Goal: Contribute content

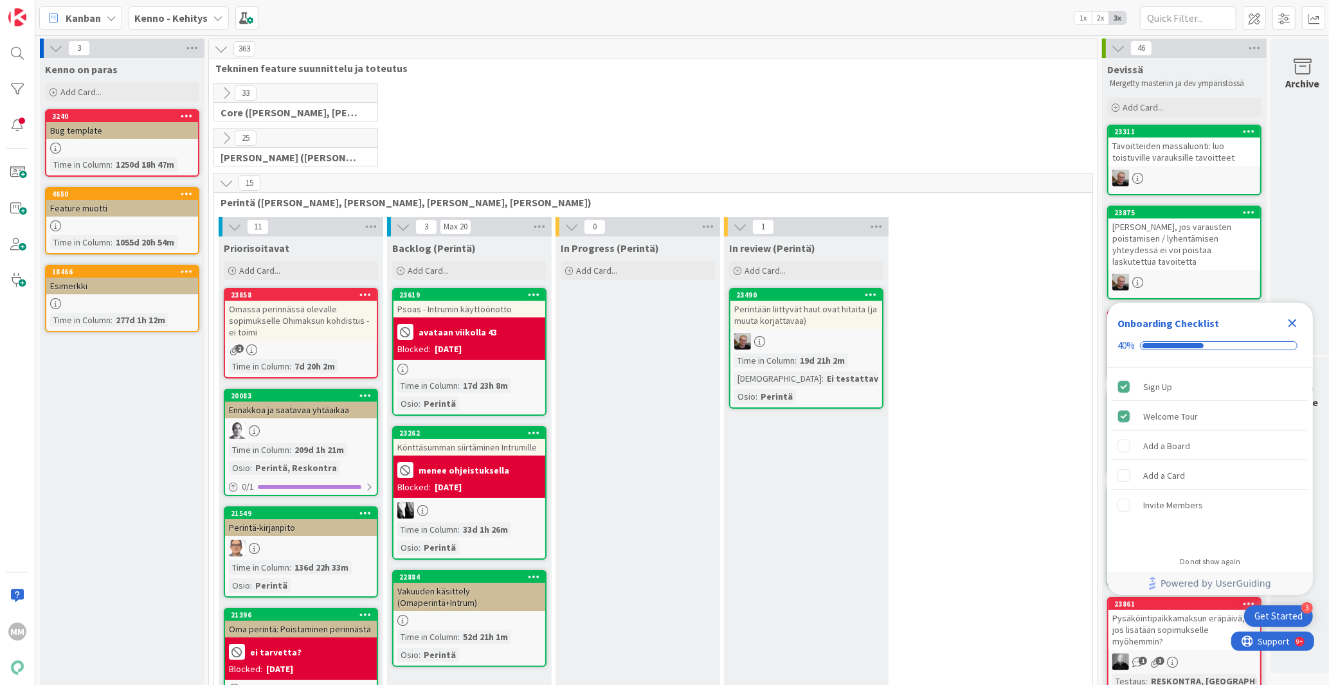
click at [183, 20] on b "Kenno - Kehitys" at bounding box center [170, 18] width 73 height 13
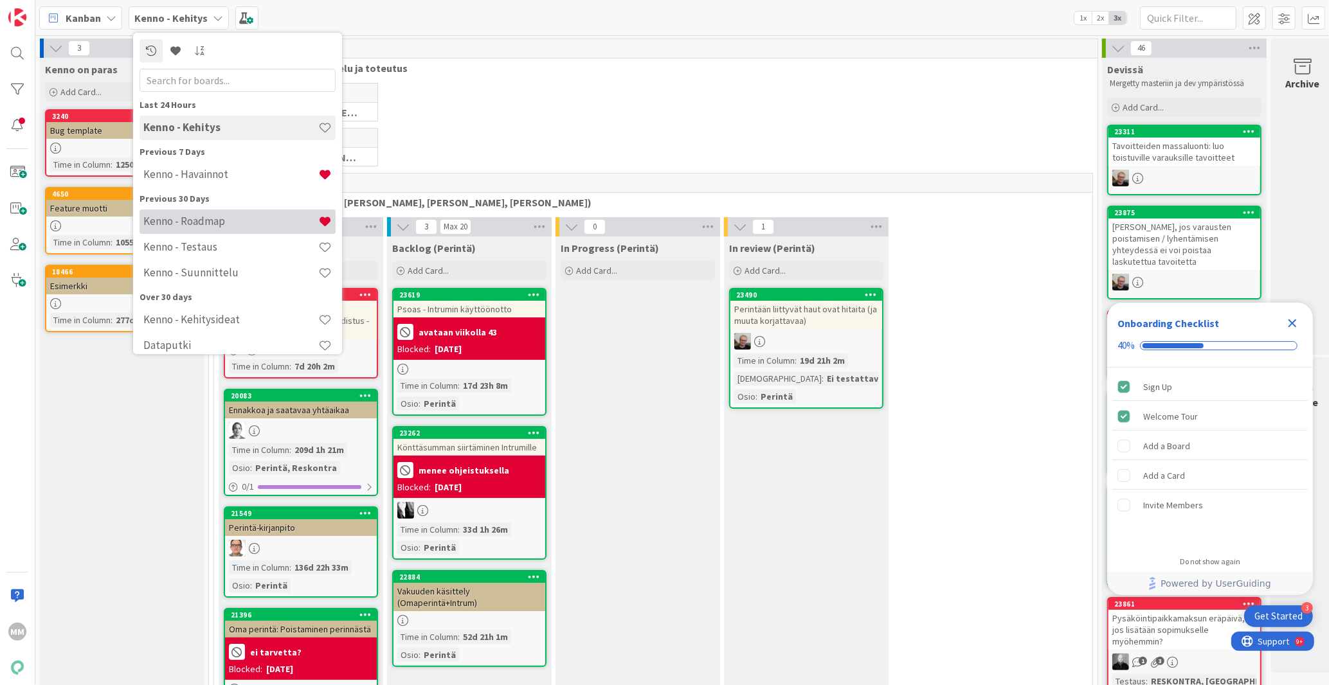
click at [163, 225] on h4 "Kenno - Roadmap" at bounding box center [230, 221] width 175 height 13
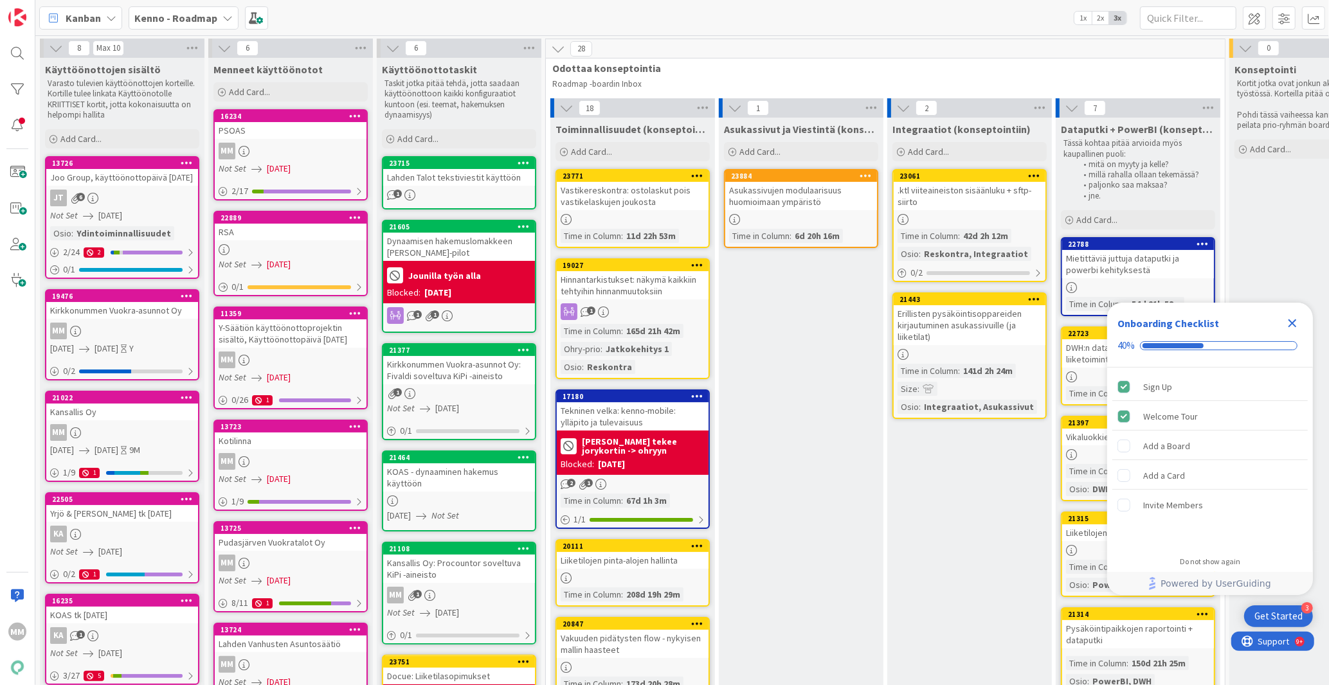
click at [166, 25] on span "Kenno - Roadmap" at bounding box center [175, 17] width 83 height 15
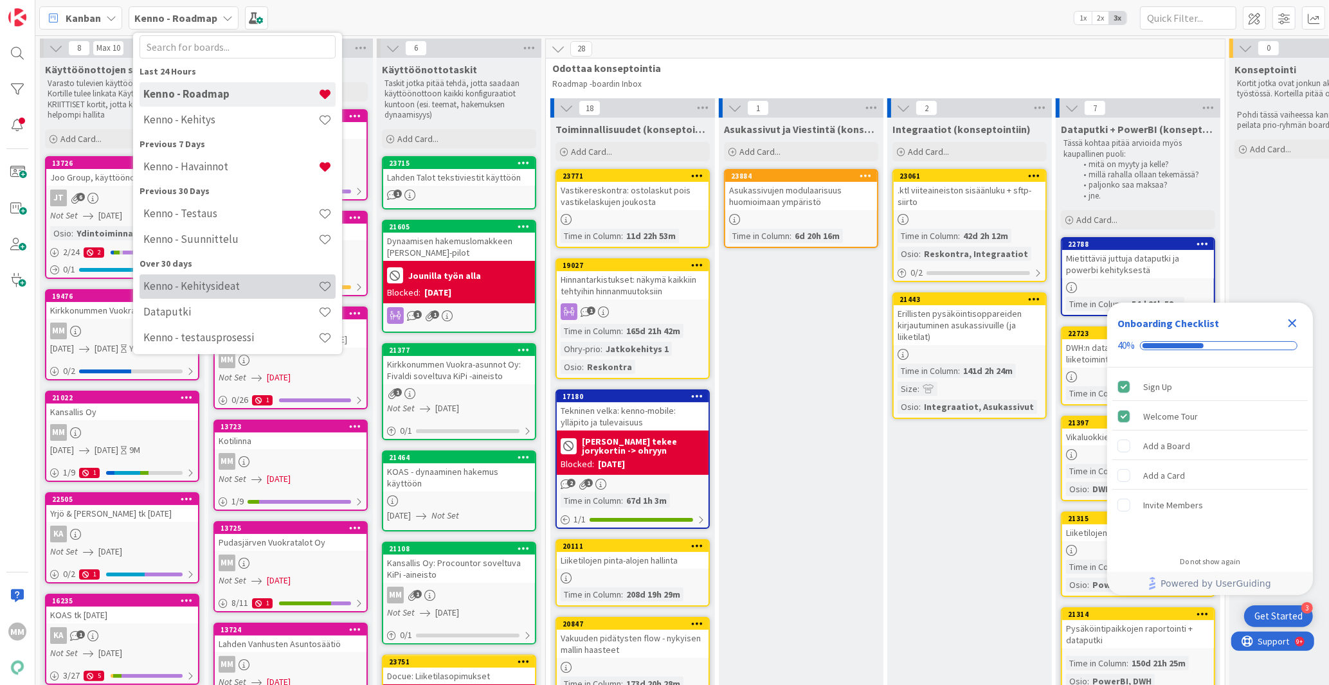
scroll to position [58, 0]
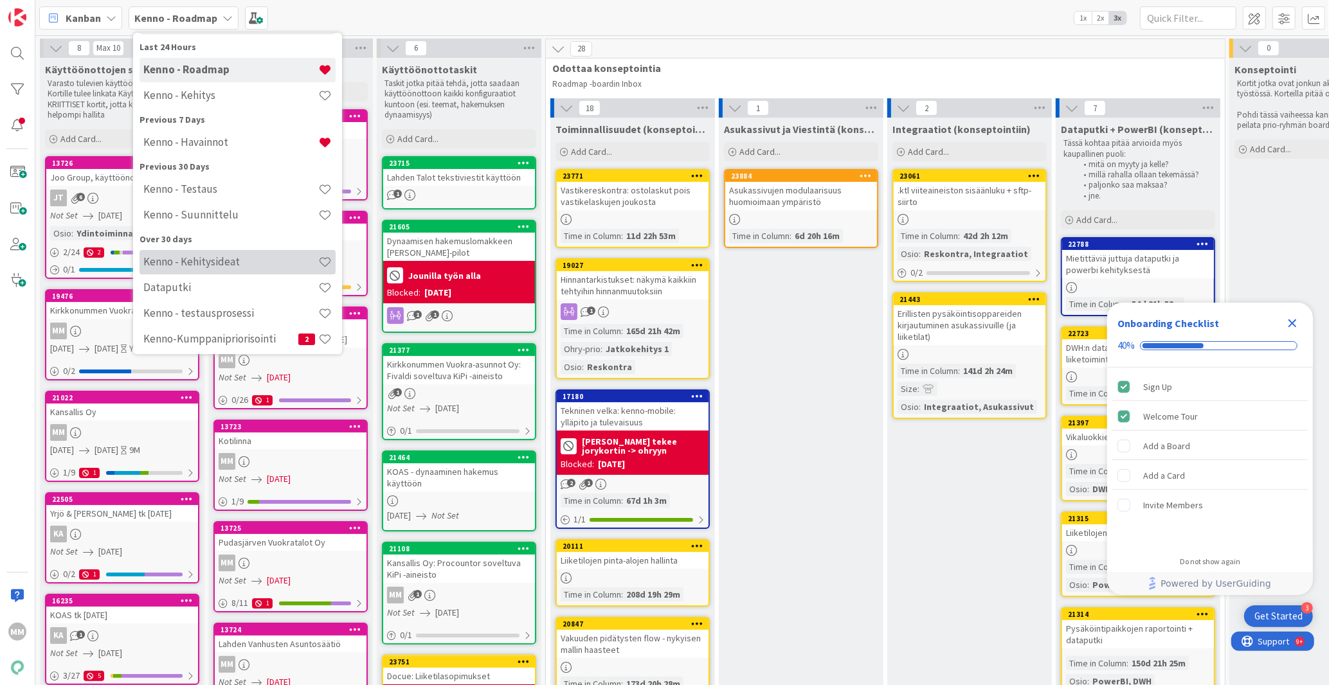
click at [212, 264] on h4 "Kenno - Kehitysideat" at bounding box center [230, 261] width 175 height 13
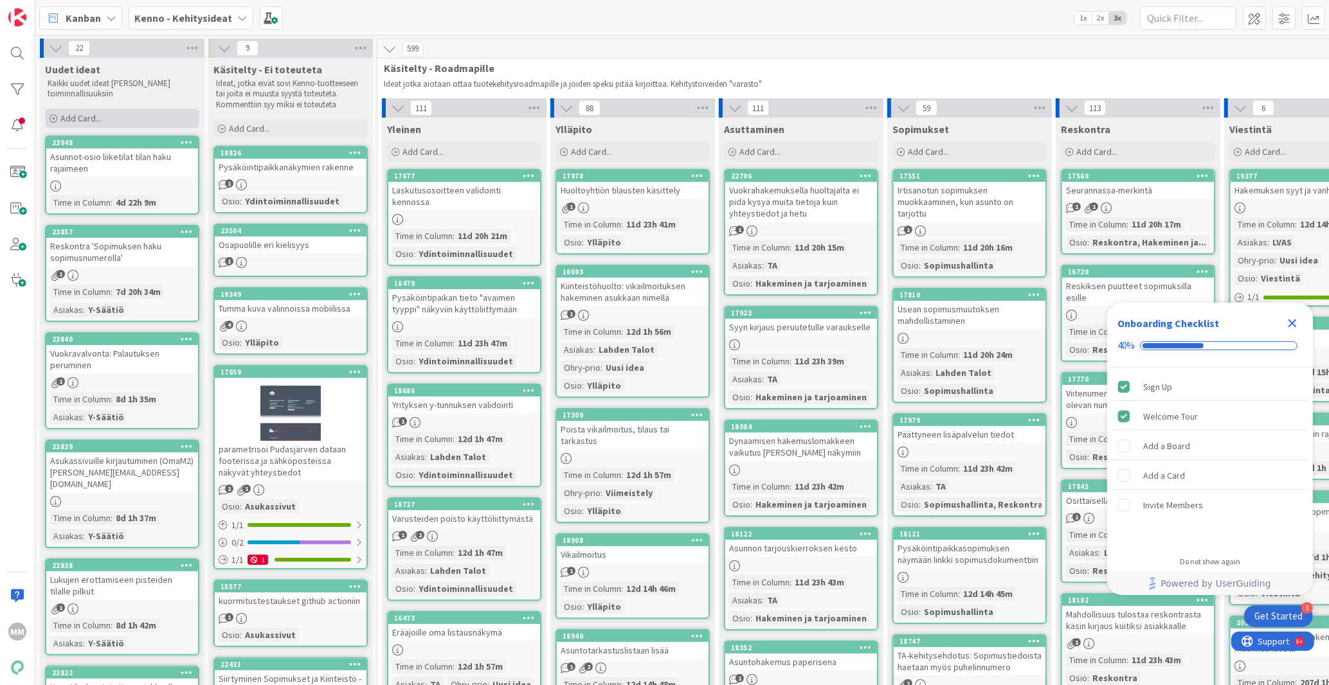
click at [88, 116] on span "Add Card..." at bounding box center [80, 118] width 41 height 12
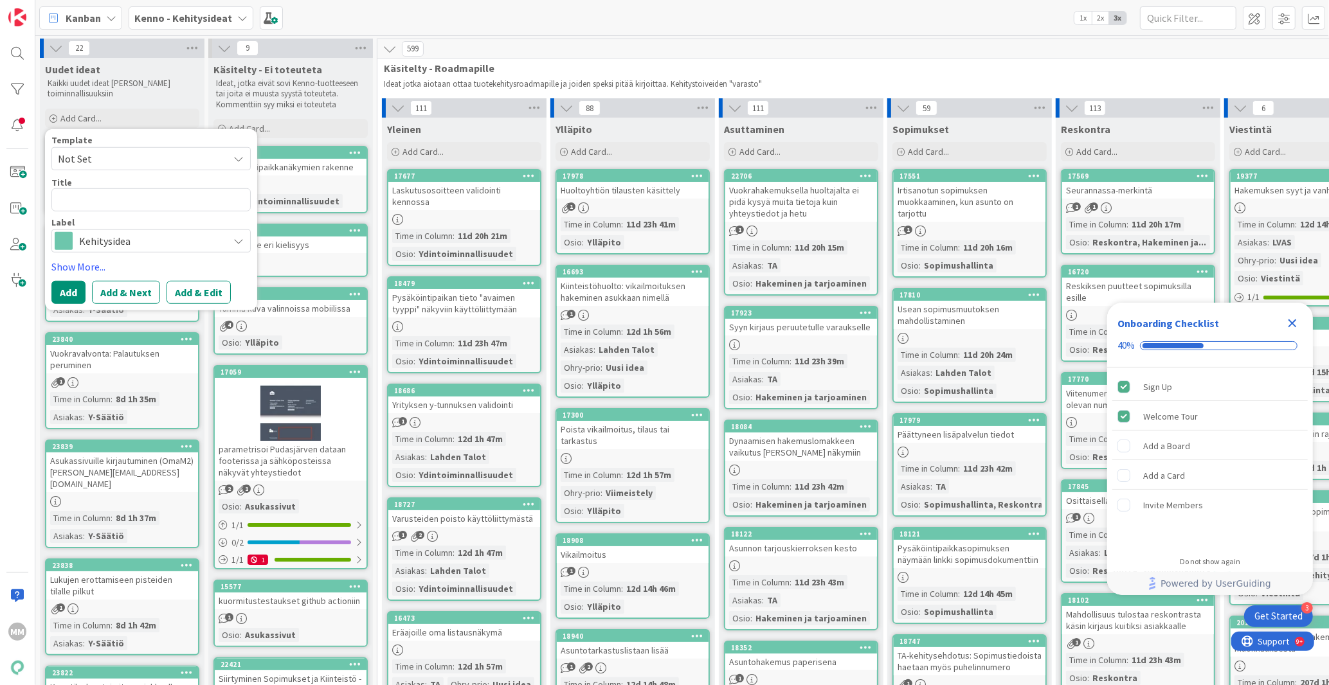
click at [93, 200] on textarea at bounding box center [150, 199] width 199 height 23
click at [96, 166] on span "Not Set" at bounding box center [138, 158] width 161 height 17
click at [94, 159] on span "Not Set" at bounding box center [138, 158] width 161 height 17
click at [169, 206] on textarea at bounding box center [150, 199] width 199 height 23
type textarea "x"
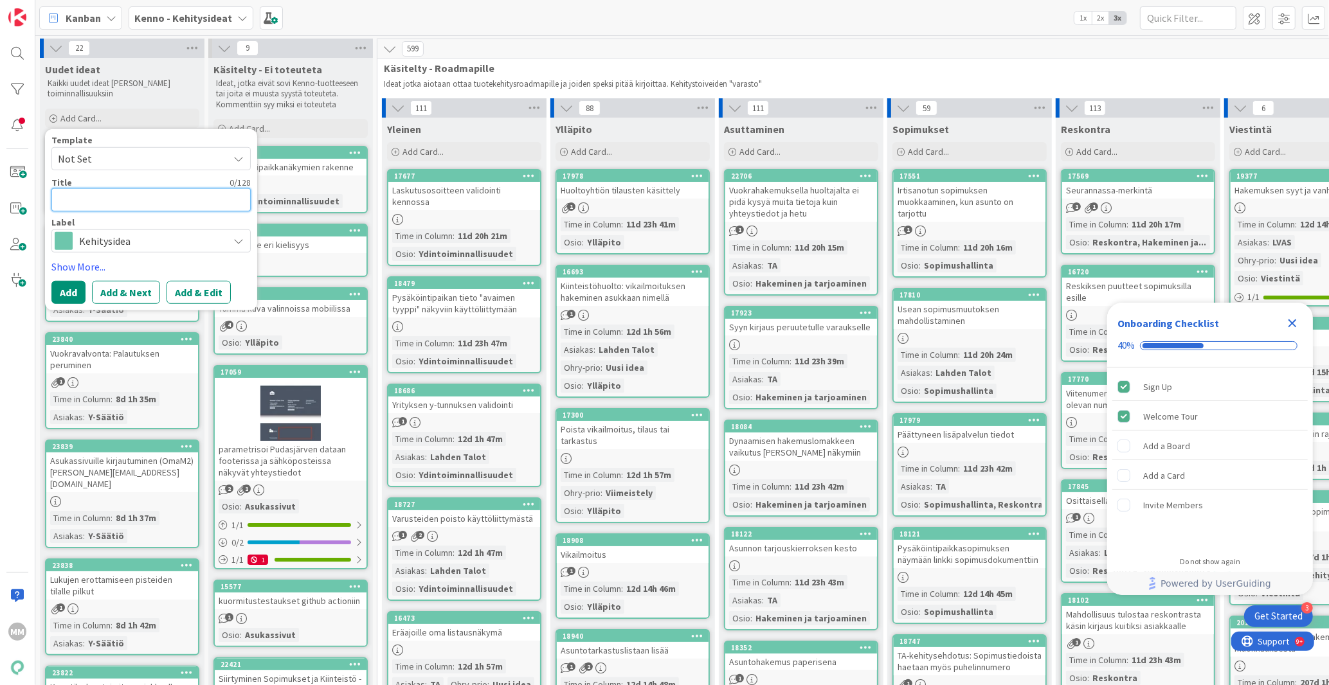
type textarea "V"
type textarea "x"
type textarea "Vi"
type textarea "x"
type textarea "Vik"
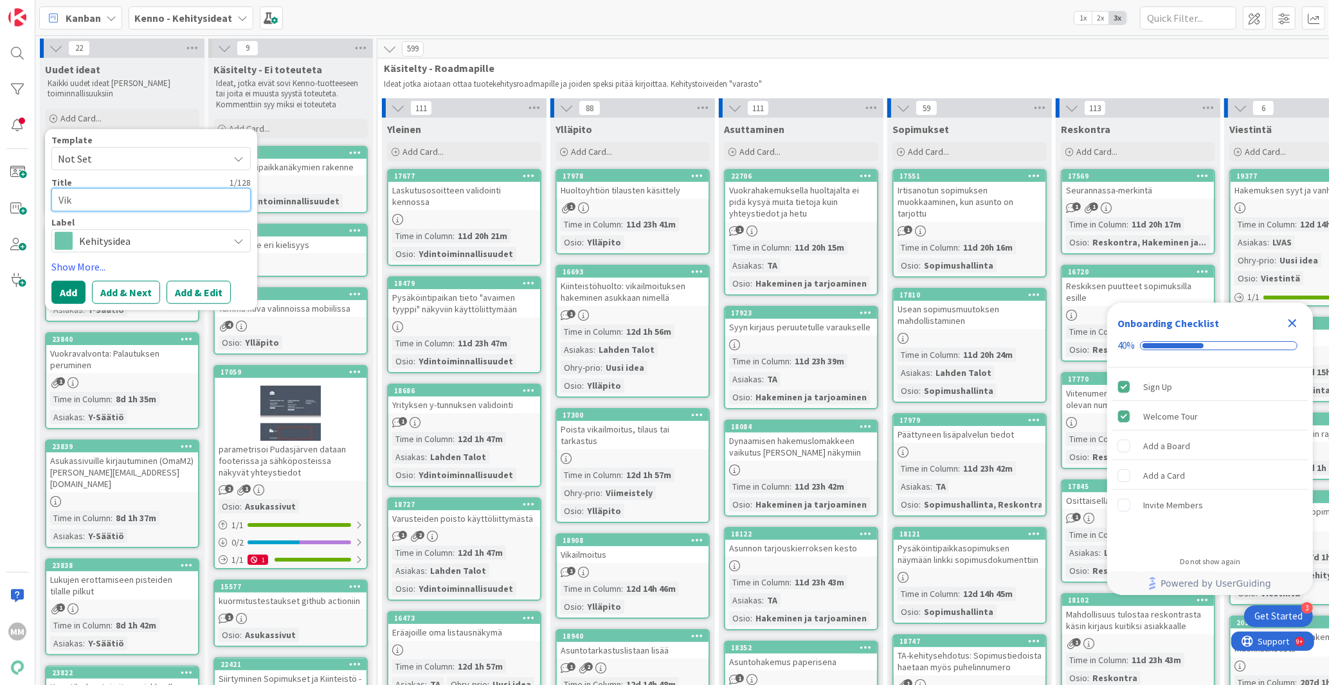
type textarea "x"
type textarea "Vika"
type textarea "x"
type textarea "Vikai"
type textarea "x"
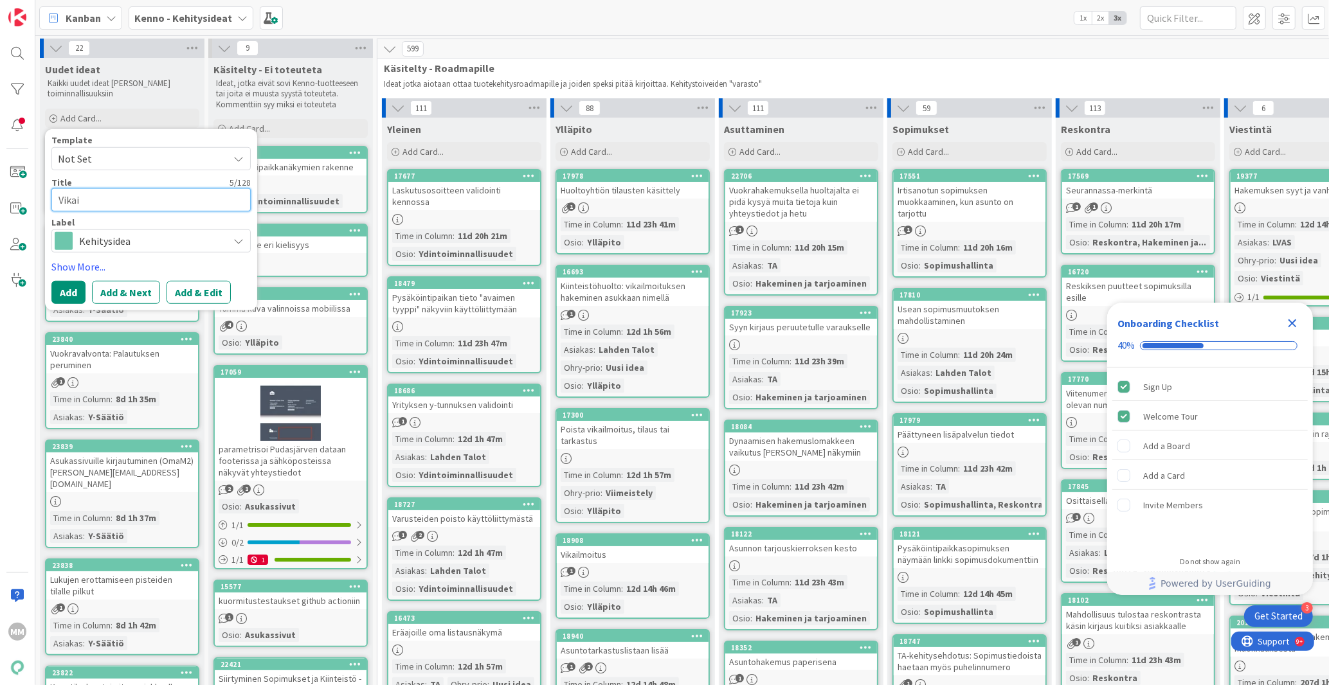
type textarea "Vika"
type textarea "x"
type textarea "Vik"
type textarea "x"
type textarea "Vi"
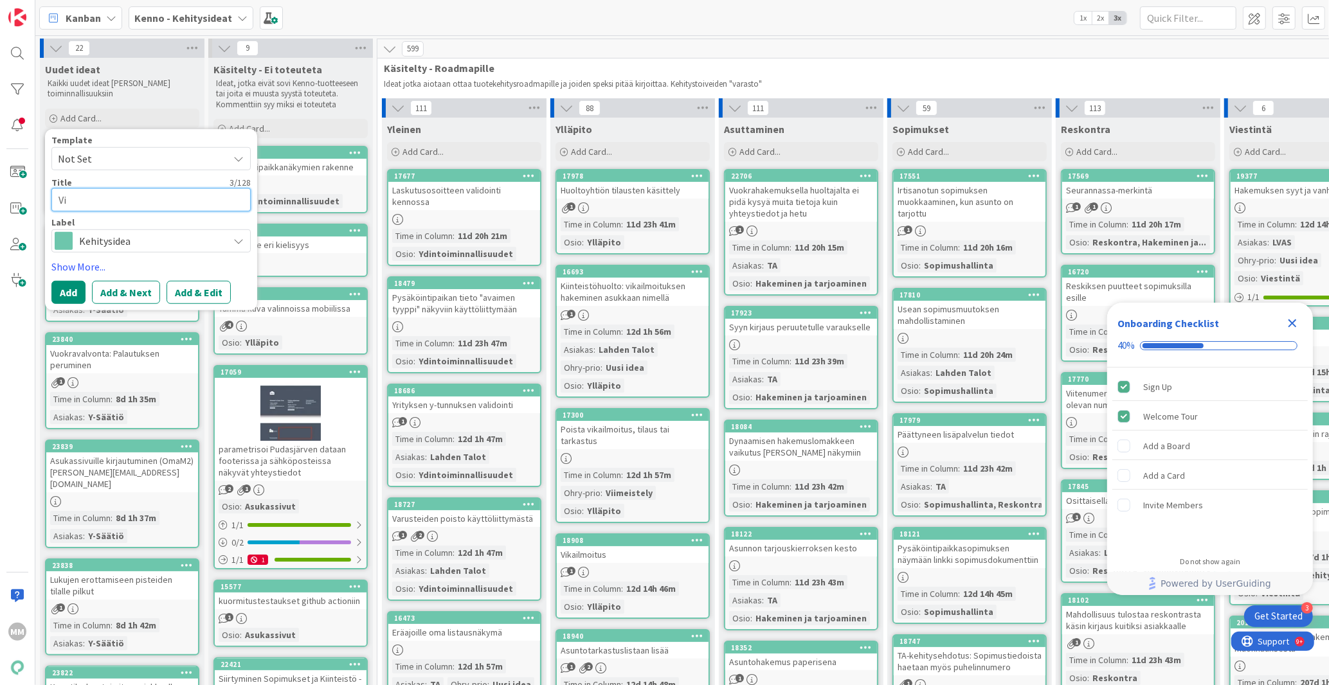
type textarea "x"
type textarea "V"
type textarea "Ha"
type textarea "x"
type textarea "Hak"
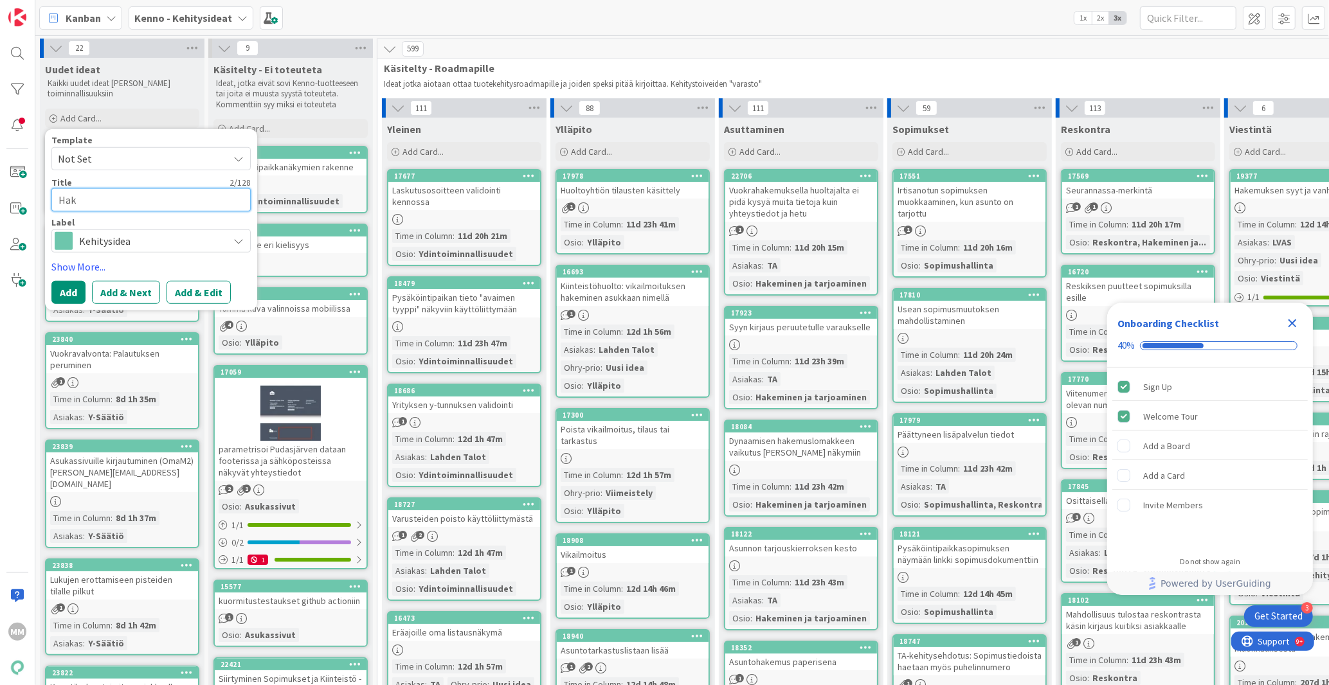
type textarea "x"
type textarea "Haku"
type textarea "x"
type textarea "Hakuj"
type textarea "x"
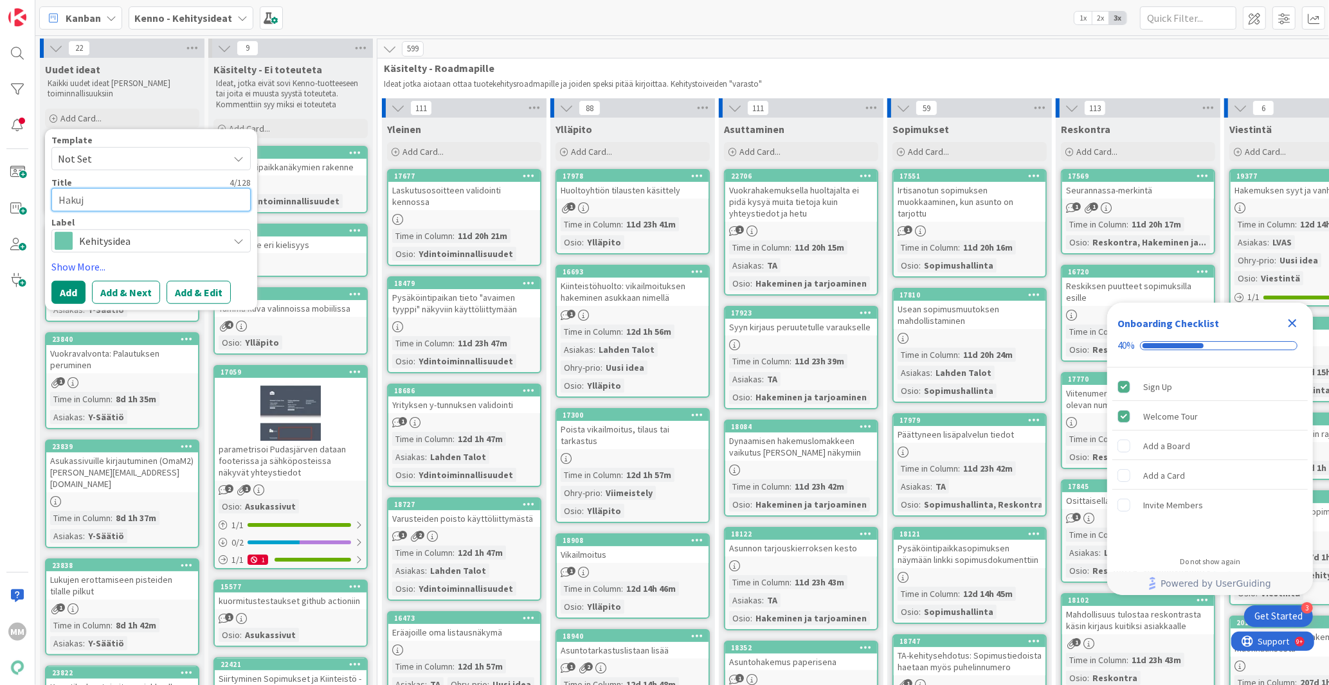
type textarea "Hakuje"
type textarea "x"
type textarea "Hakujen"
type textarea "x"
type textarea "Hakujen"
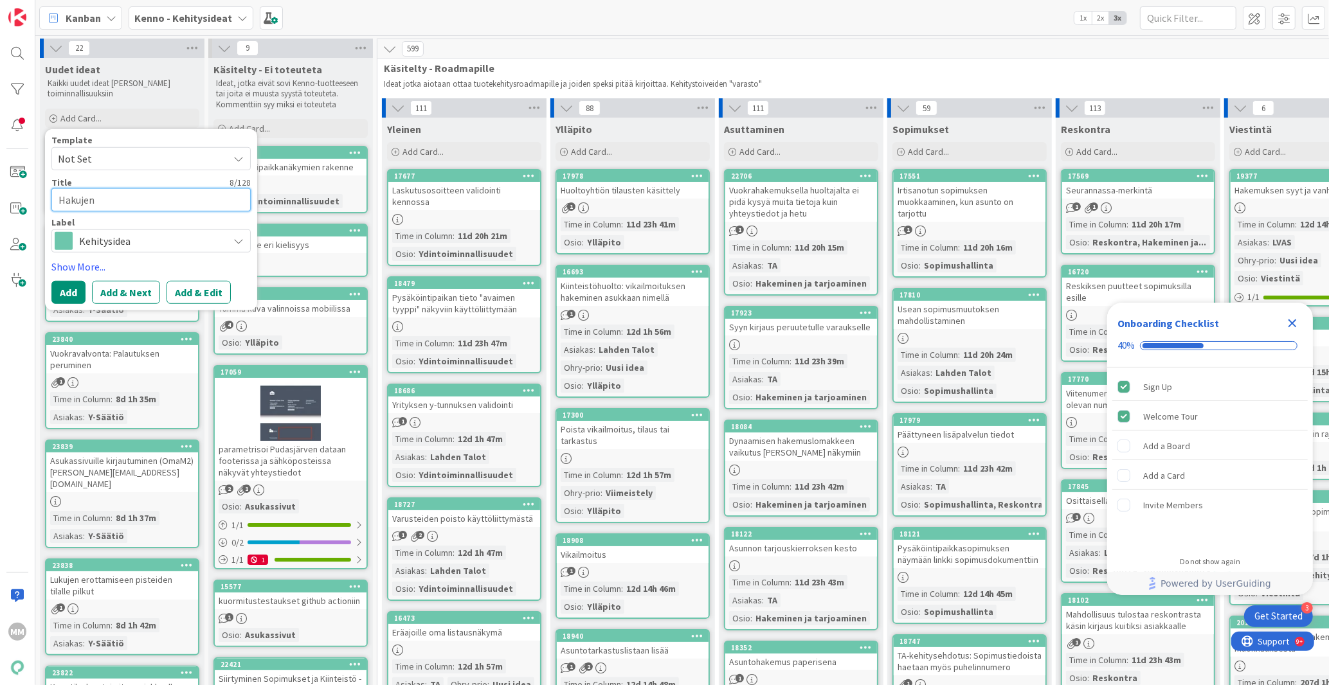
type textarea "x"
type textarea "Hakujen s"
type textarea "x"
type textarea "Hakujen sh"
type textarea "x"
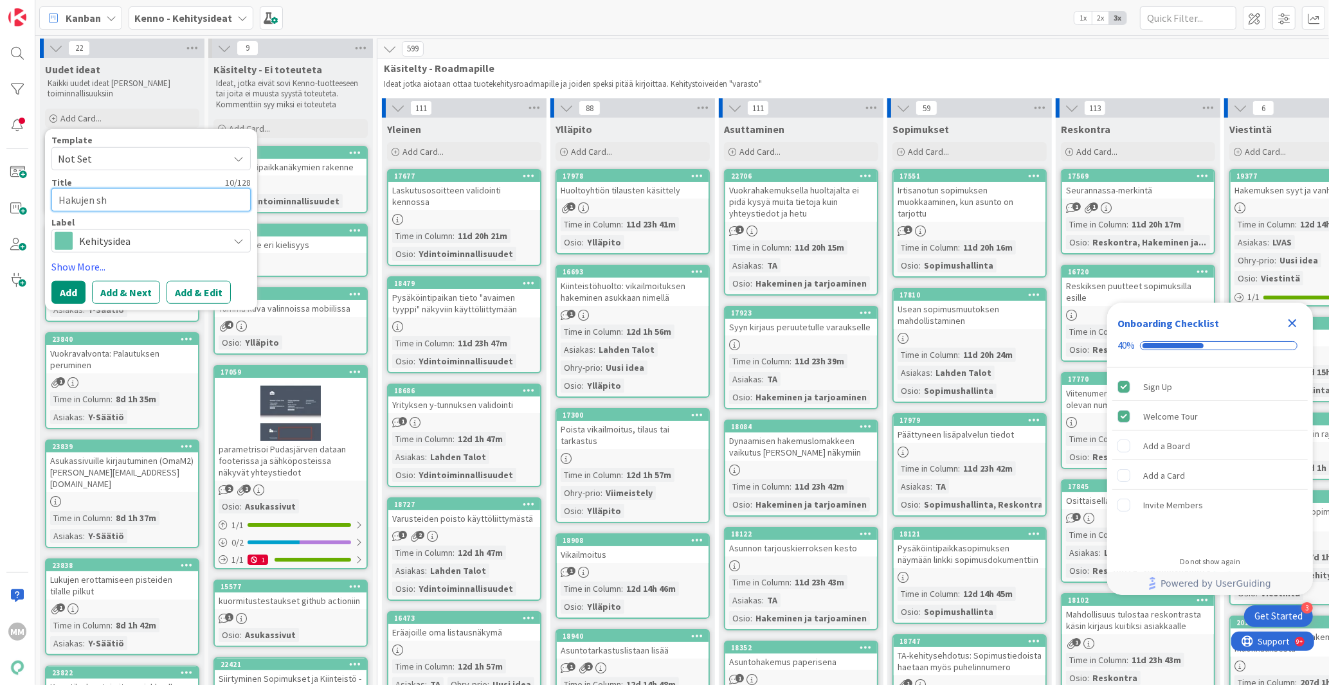
type textarea "Hakujen sho"
type textarea "x"
type textarea "Hakujen shor"
type textarea "x"
type textarea "Hakujen short"
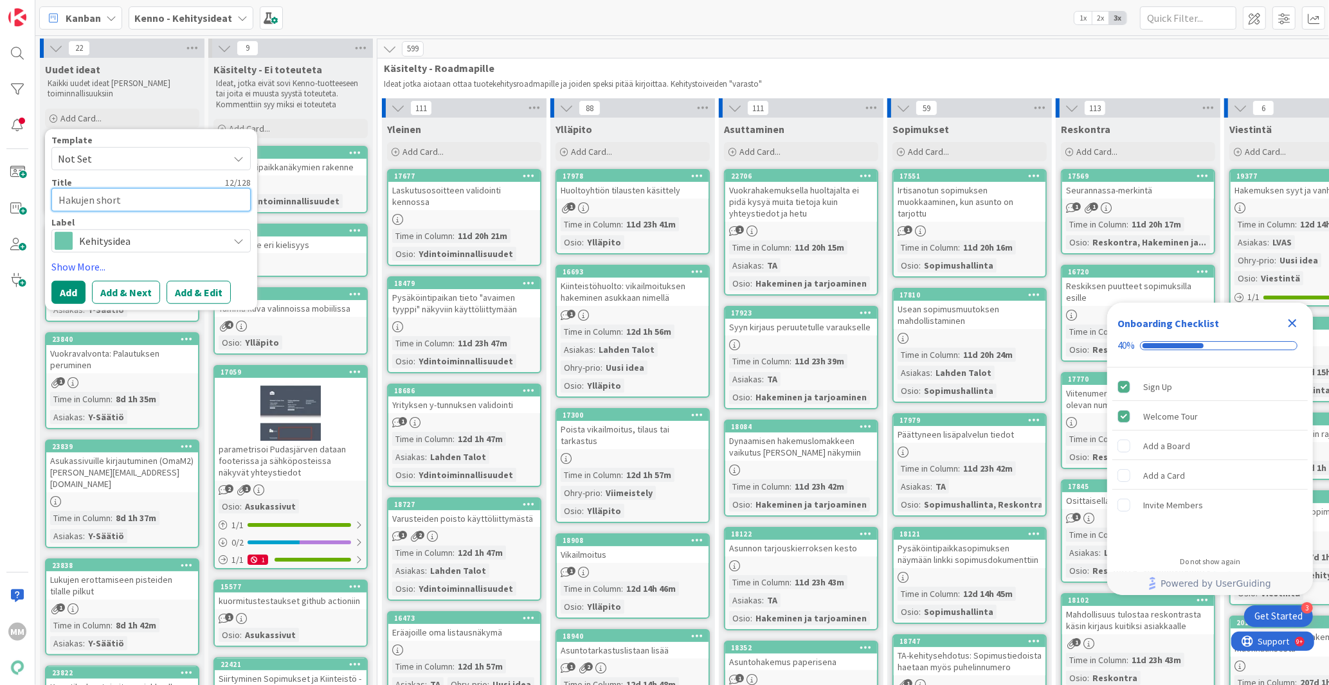
type textarea "x"
type textarea "Hakujen [PERSON_NAME]"
type textarea "x"
type textarea "Hakujen shortta"
type textarea "x"
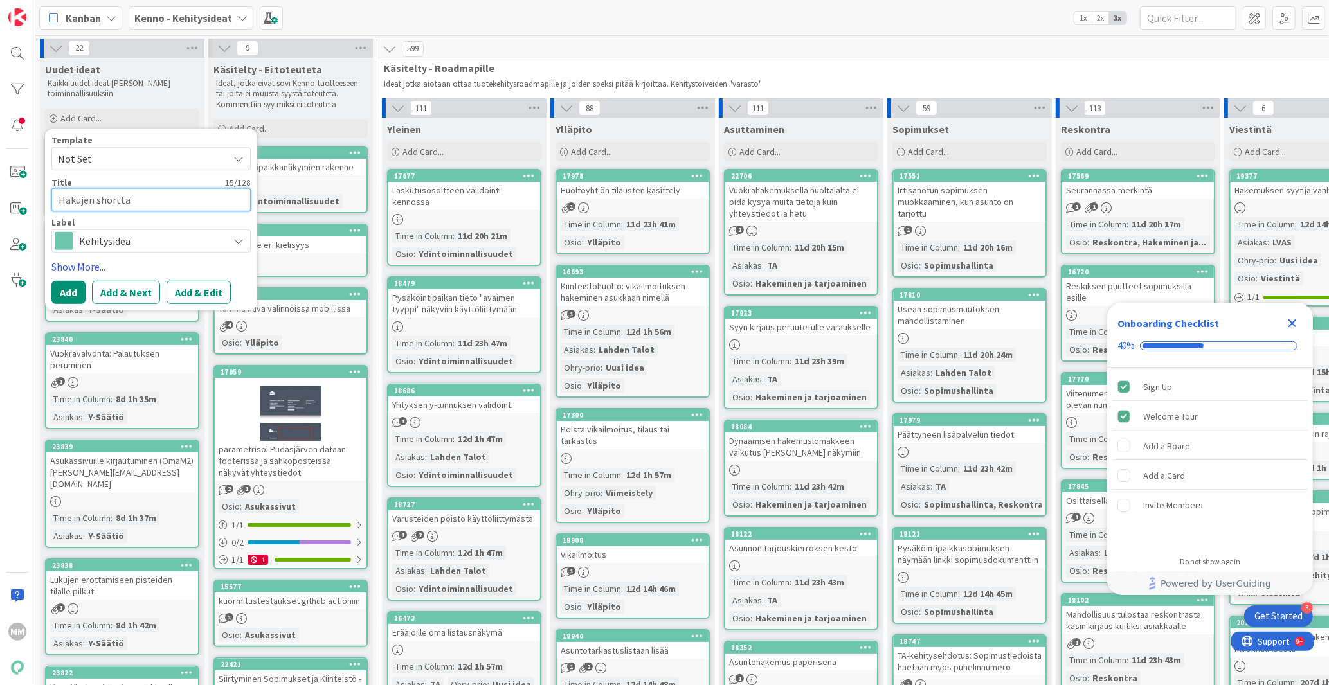
type textarea "Hakujen shorttau"
type textarea "x"
type textarea "Hakujen shorttaus"
type textarea "x"
type textarea "Hakujen shorttaus"
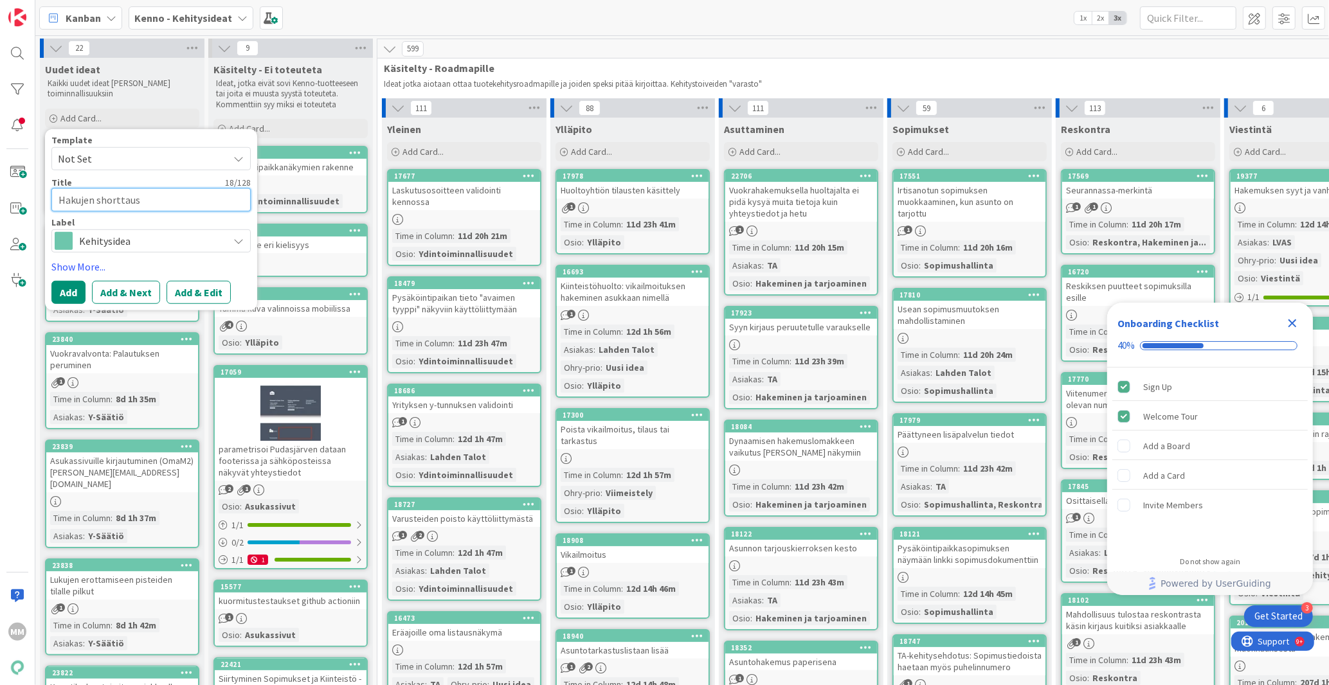
type textarea "x"
type textarea "Hakujen shorttaus v"
type textarea "x"
type textarea "Hakujen shorttaus vi"
type textarea "x"
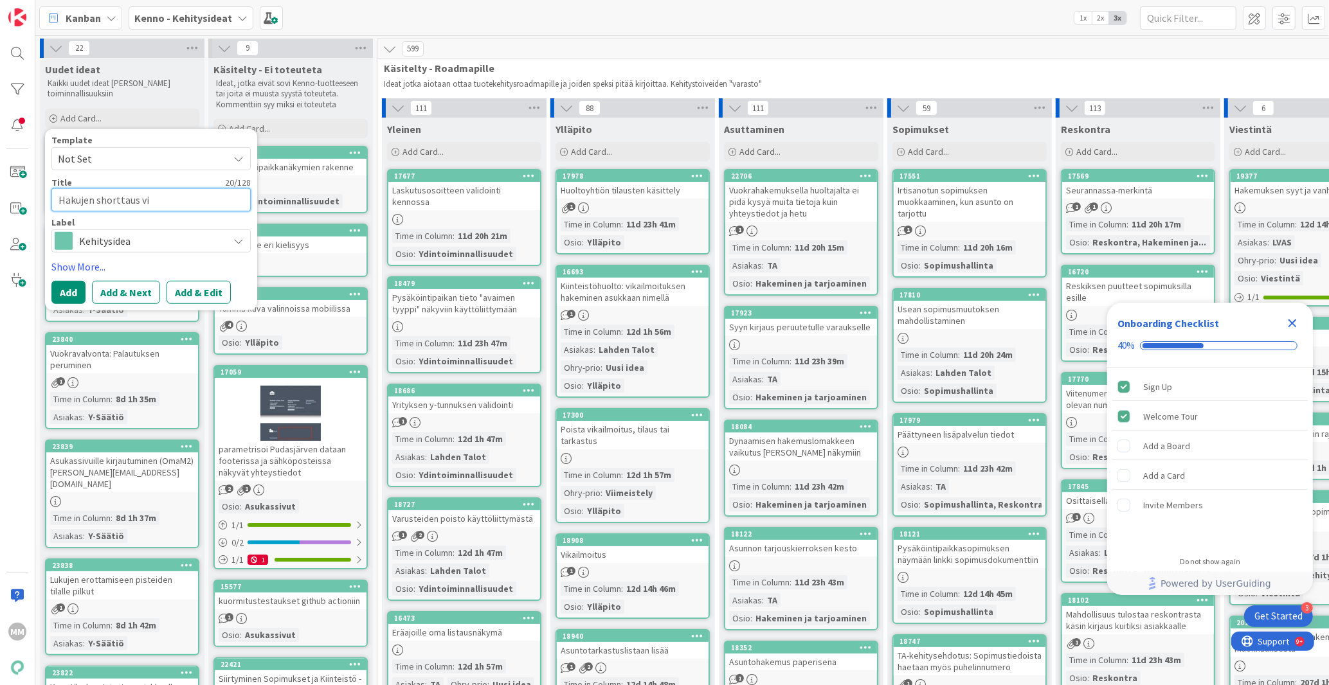
type textarea "Hakujen shorttaus vik"
type textarea "x"
type textarea "Hakujen shorttaus vika"
type textarea "x"
type textarea "Hakujen shorttaus vikal"
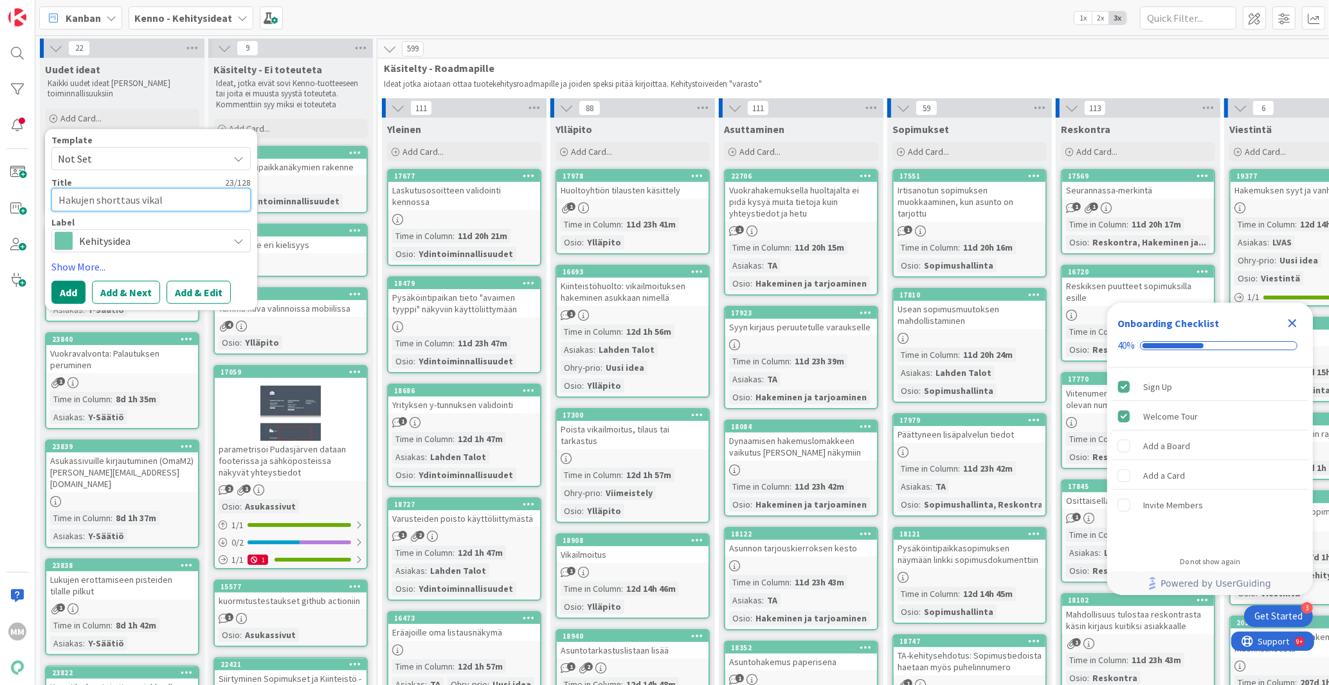
type textarea "x"
type textarea "Hakujen shorttaus vikalu"
type textarea "x"
type textarea "Hakujen shorttaus vikaluo"
type textarea "x"
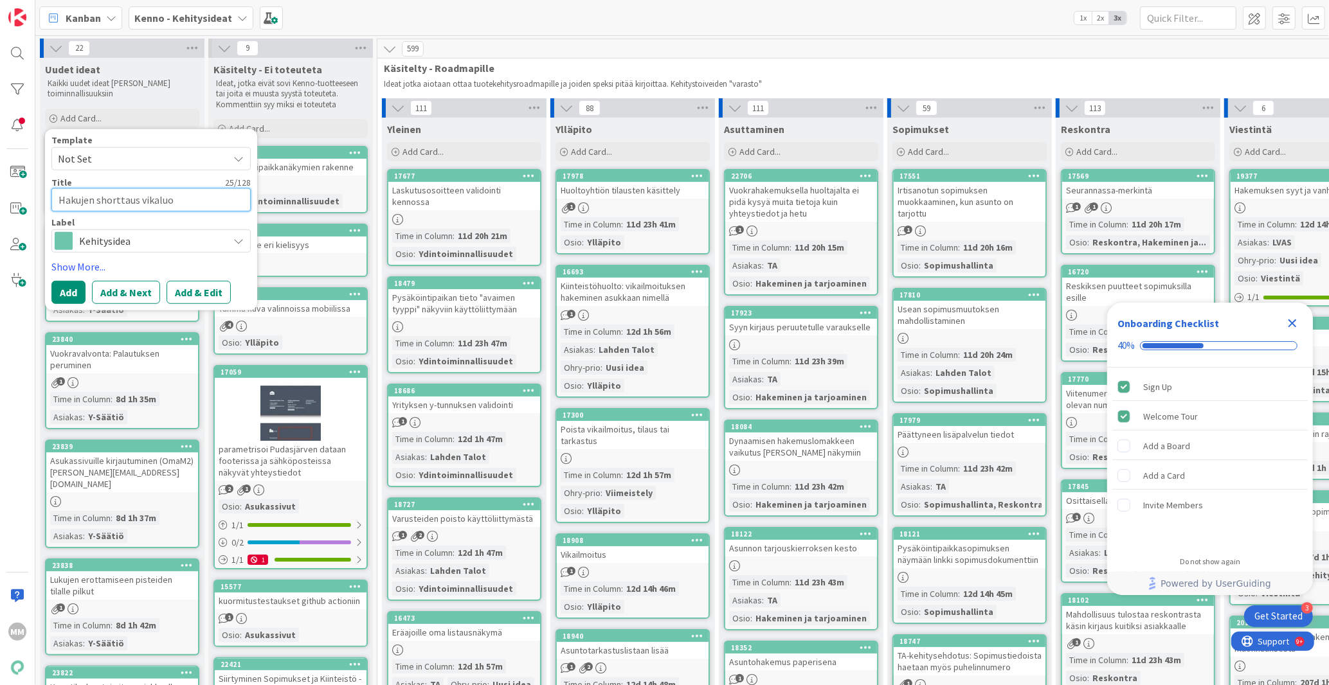
type textarea "Hakujen shorttaus vikaluok"
type textarea "x"
type textarea "Hakujen shorttaus vikaluoka"
type textarea "x"
click at [58, 198] on textarea "Hakujen shorttaus vikaluokan" at bounding box center [150, 199] width 199 height 23
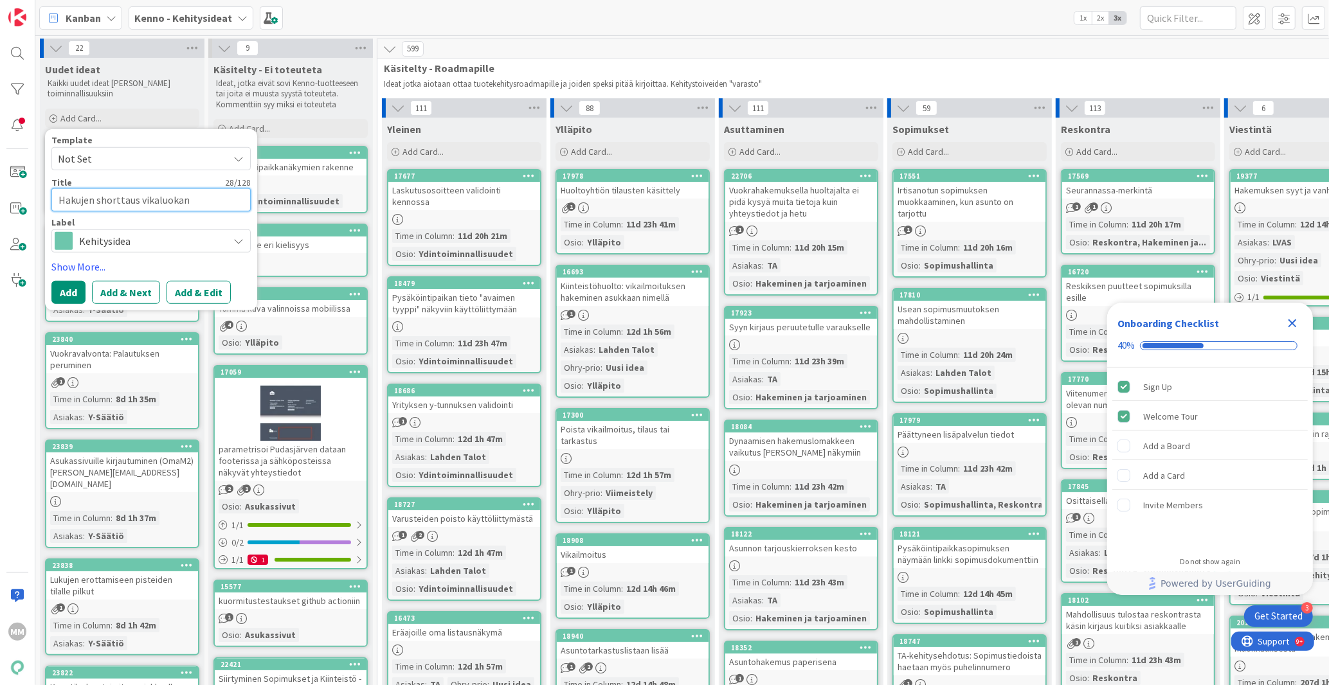
type textarea "YHakujen shorttaus vikaluokan"
type textarea "x"
type textarea "YyHakujen shorttaus vikaluokan"
type textarea "x"
type textarea "YylHakujen shorttaus vikaluokan"
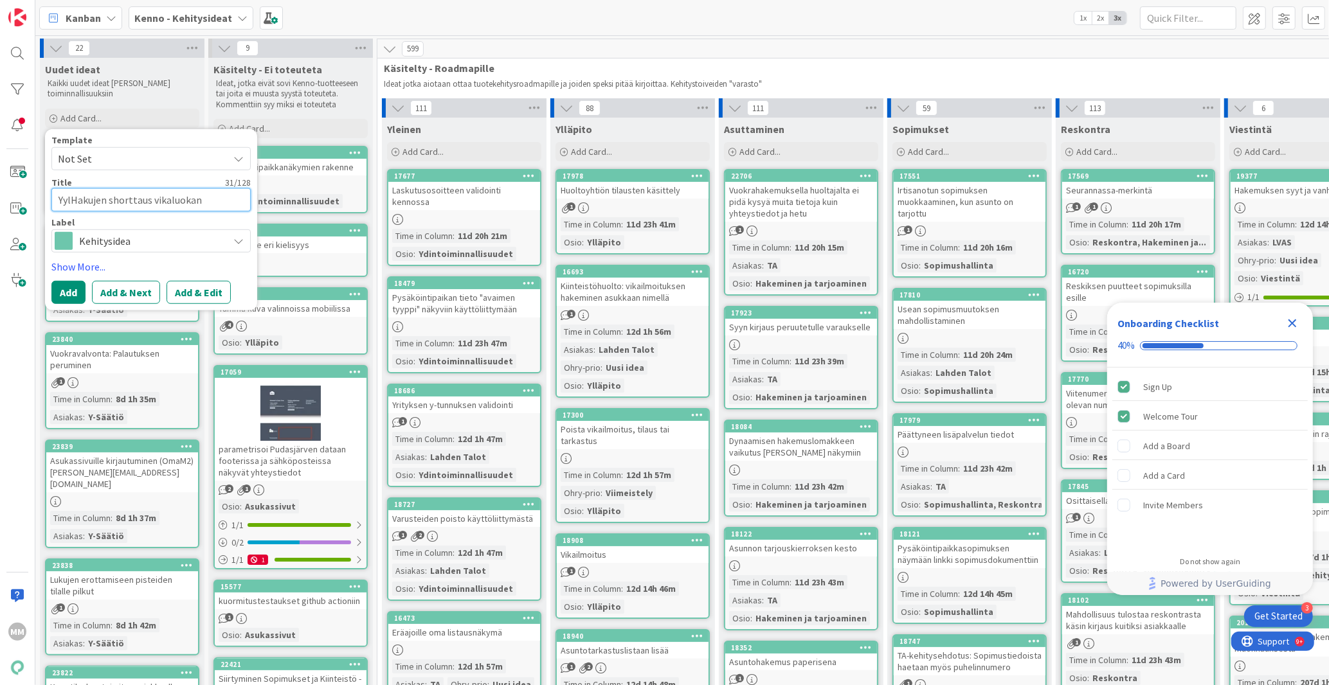
type textarea "x"
type textarea "YyHakujen shorttaus vikaluokan"
type textarea "x"
type textarea "YHakujen shorttaus vikaluokan"
type textarea "x"
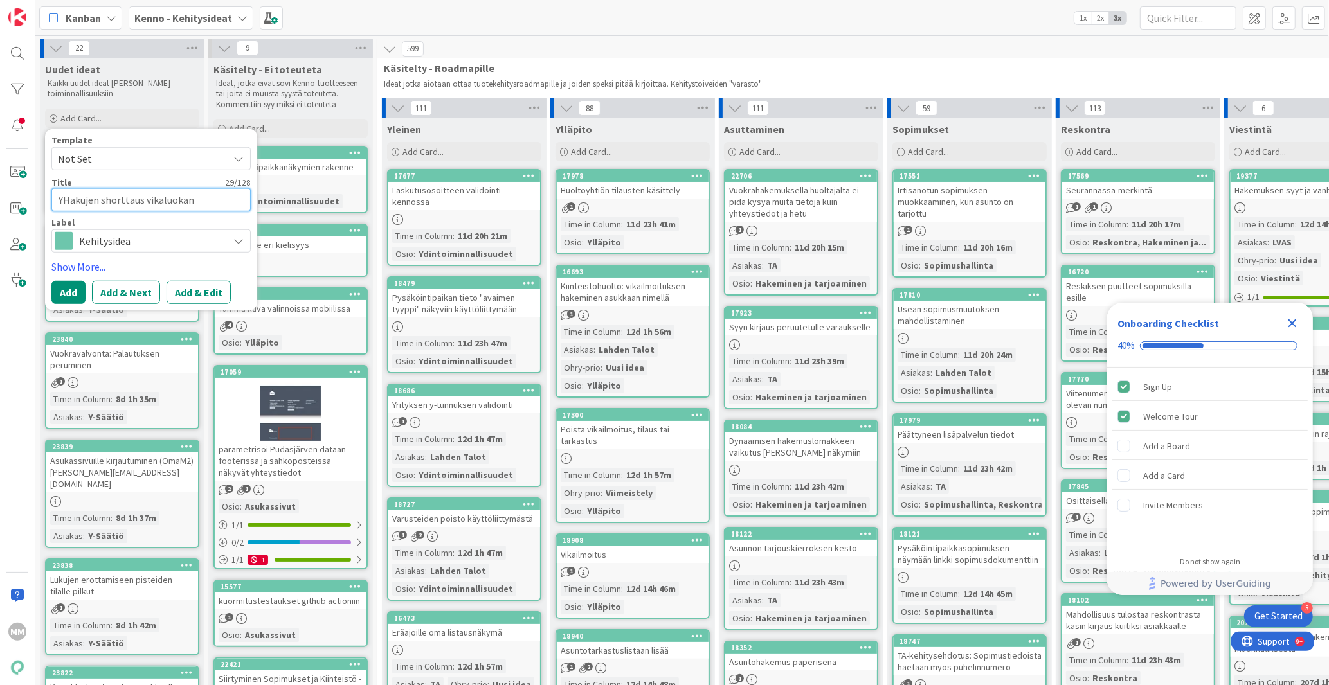
type textarea "YlHakujen shorttaus vikaluokan"
type textarea "x"
type textarea "YllHakujen shorttaus vikaluokan"
type textarea "x"
type textarea "YlläHakujen shorttaus vikaluokan"
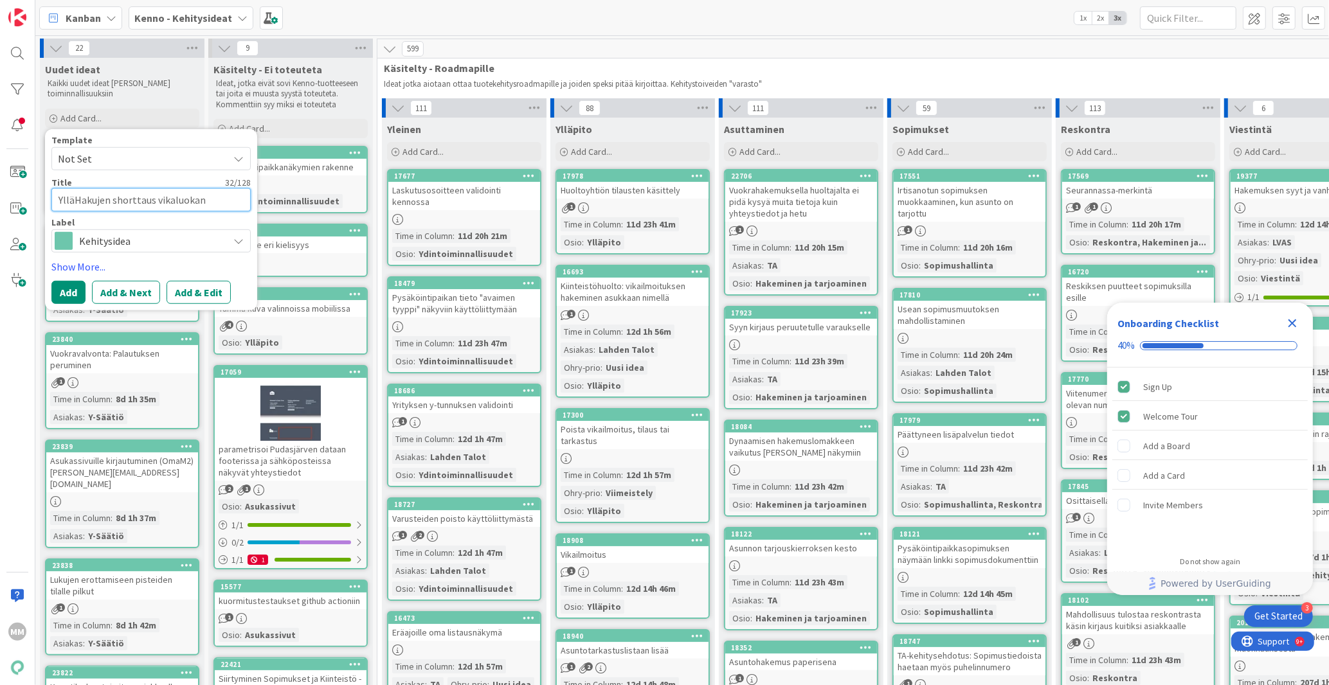
type textarea "x"
type textarea "YlläpHakujen shorttaus vikaluokan"
type textarea "x"
type textarea "YlläpiHakujen shorttaus vikaluokan"
type textarea "x"
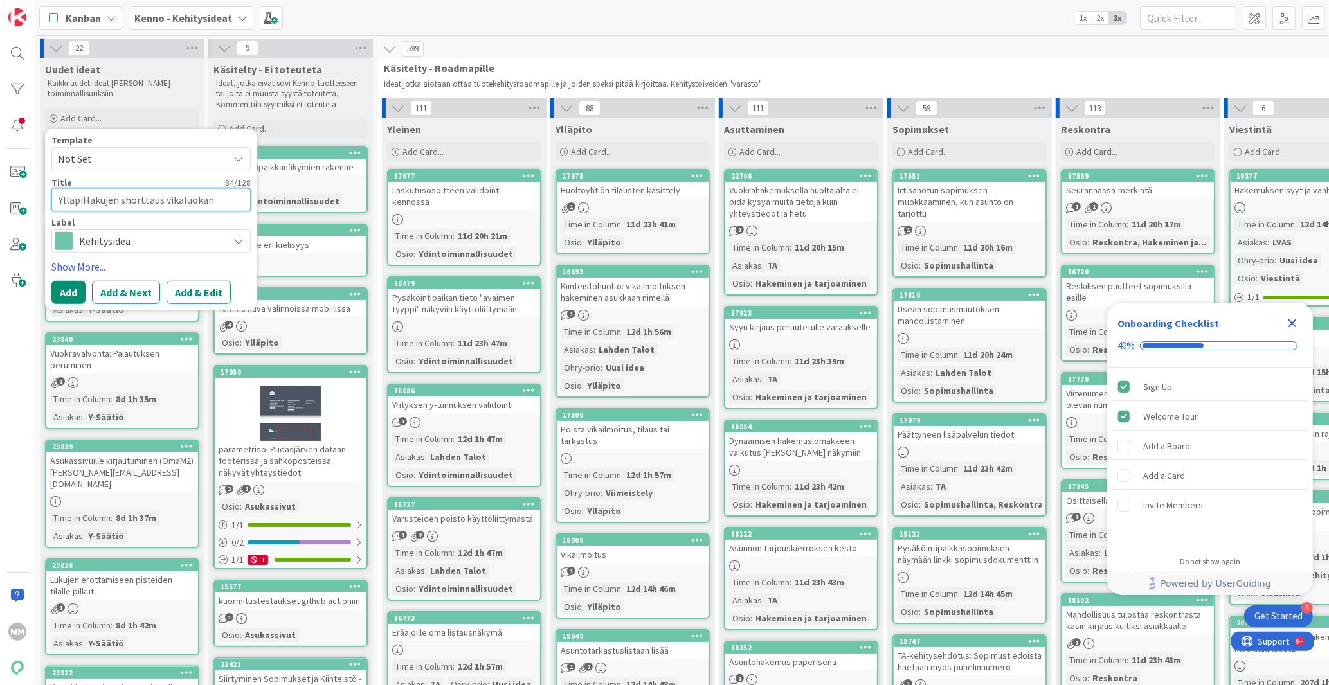
type textarea "YlläpitHakujen shorttaus vikaluokan"
type textarea "x"
type textarea "YlläpitoHakujen shorttaus vikaluokan"
type textarea "x"
type textarea "Ylläpito:Hakujen shorttaus vikaluokan"
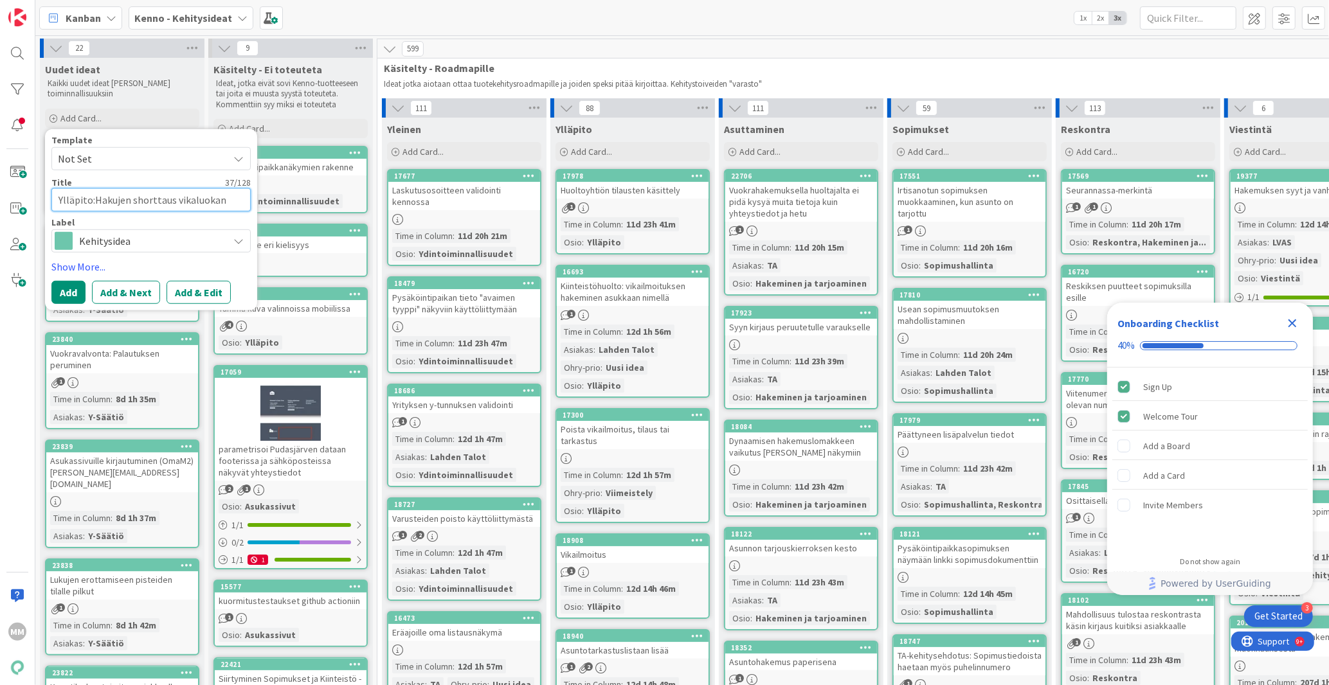
type textarea "x"
type textarea "Ylläpito: Hakujen shorttaus vikaluokan"
click at [226, 198] on textarea "Ylläpito: Hakujen shorttaus vikaluokan" at bounding box center [150, 199] width 199 height 23
type textarea "x"
type textarea "Ylläpito: Hakujen shorttaus vikaluokan"
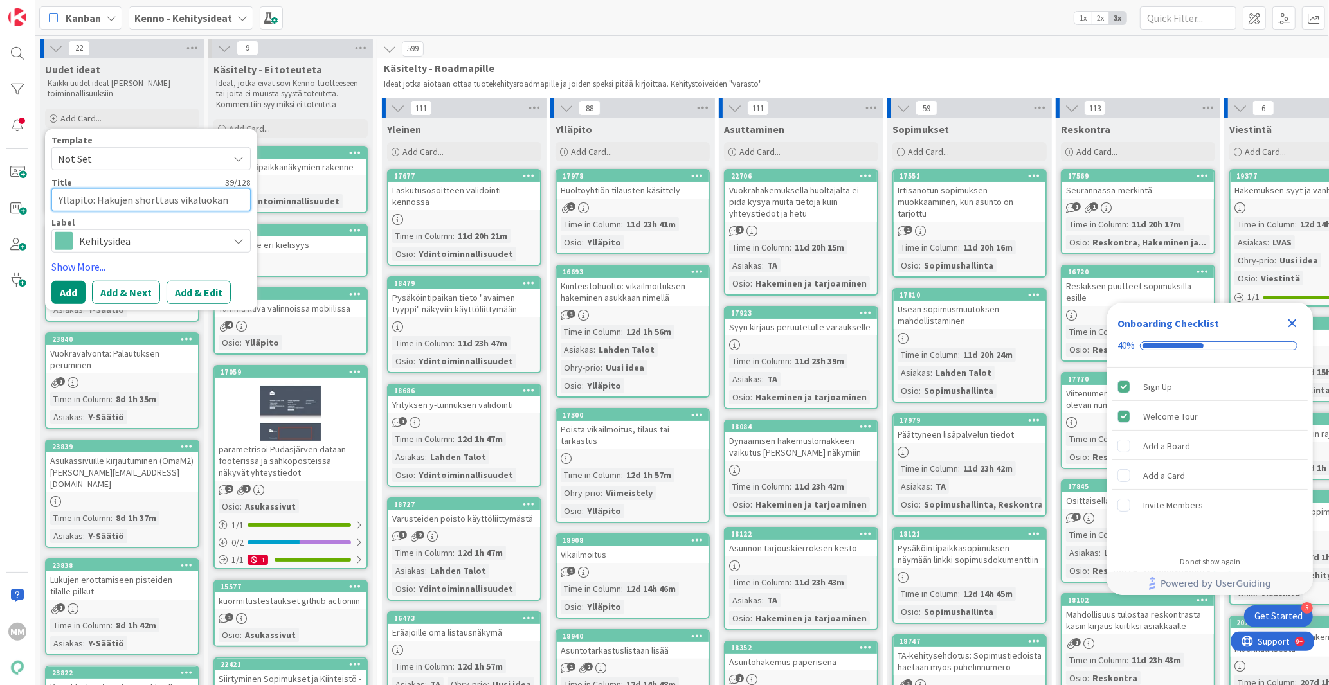
type textarea "x"
type textarea "Ylläpito: Hakujen shorttaus vikaluokan p"
type textarea "x"
type textarea "Ylläpito: Hakujen shorttaus vikaluokan pe"
type textarea "x"
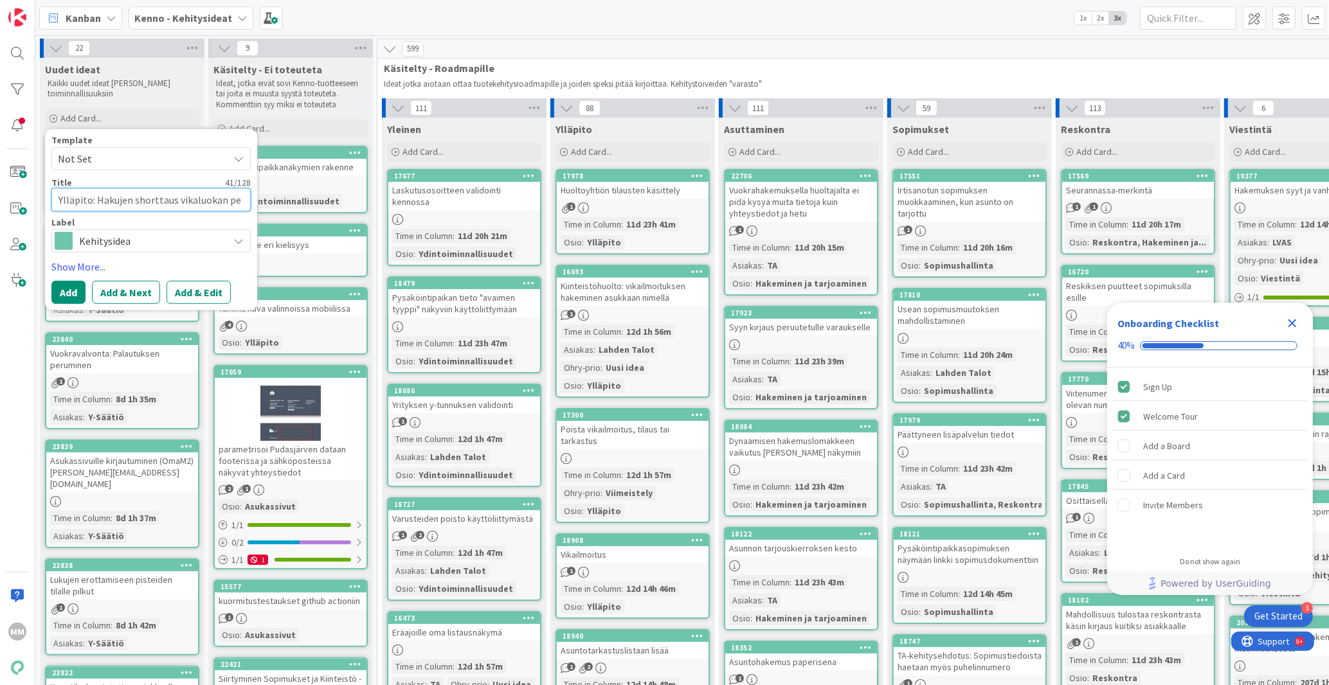
type textarea "Ylläpito: Hakujen shorttaus vikaluokan pes"
type textarea "x"
type textarea "Ylläpito: Hakujen shorttaus vikaluokan pesuts"
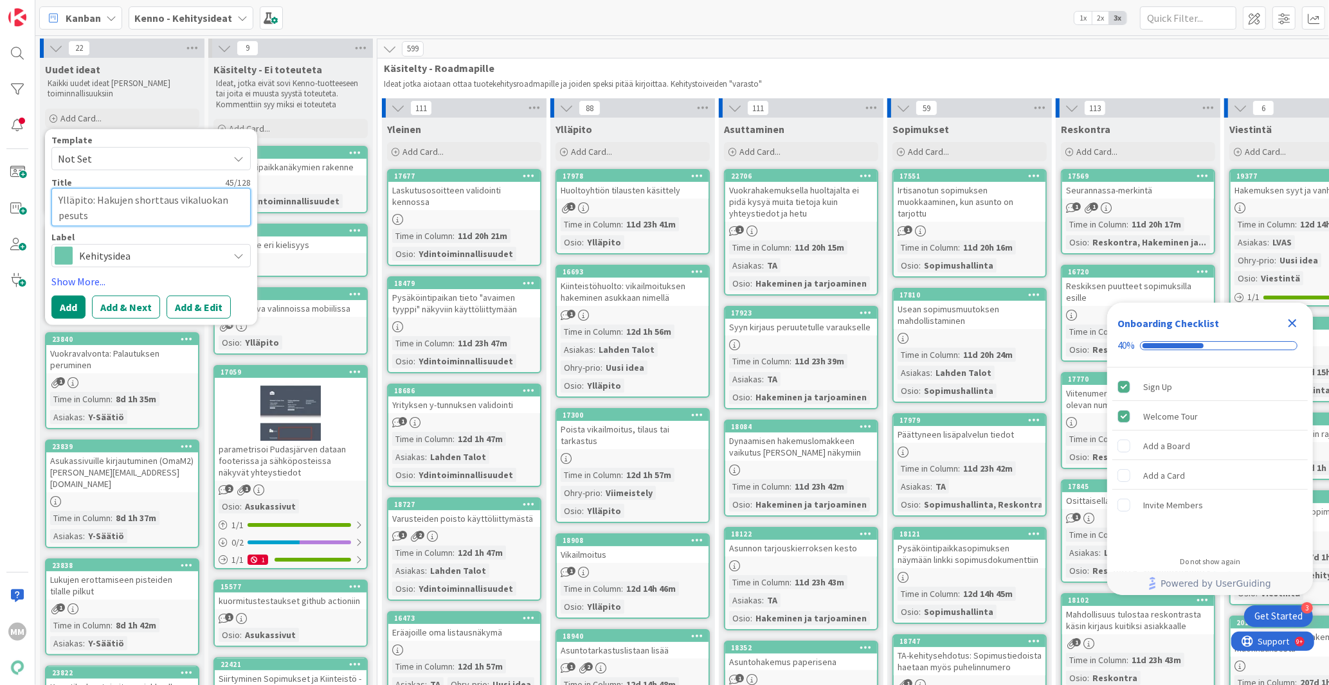
type textarea "x"
type textarea "Ylläpito: Hakujen shorttaus vikaluokan pesut"
type textarea "x"
type textarea "Ylläpito: Hakujen shorttaus vikaluokan pesu"
type textarea "x"
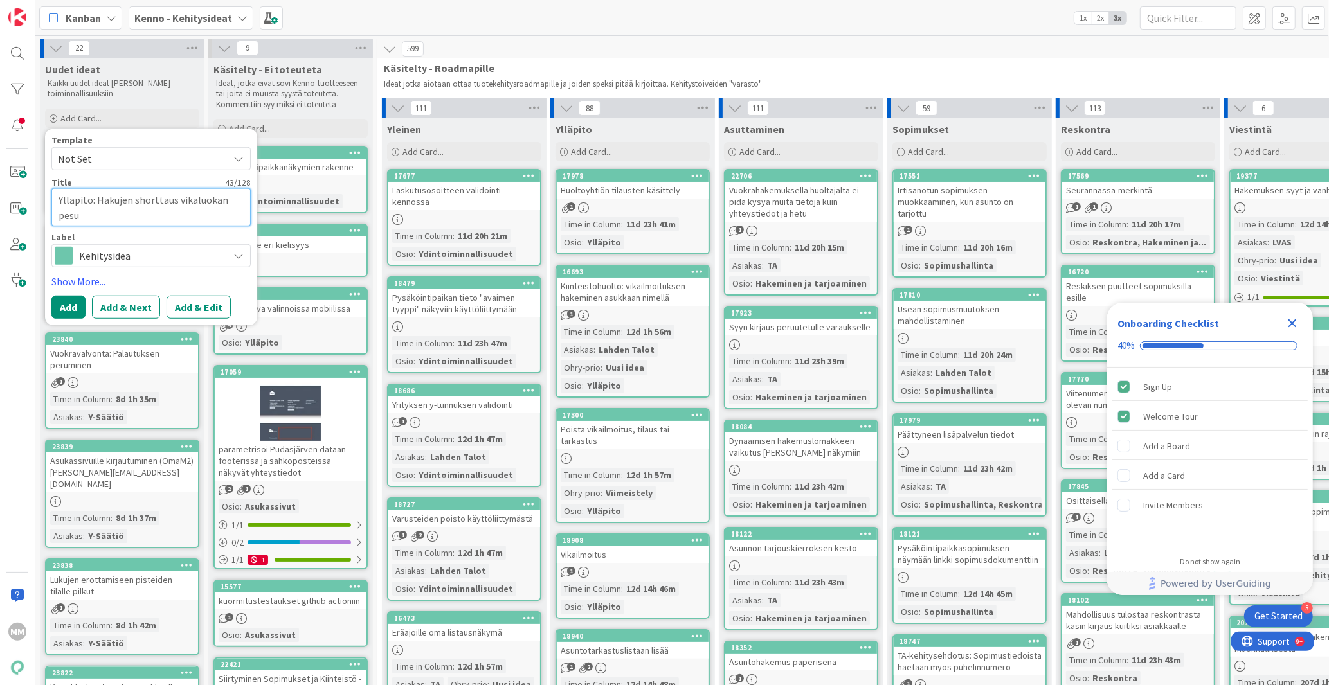
type textarea "Ylläpito: Hakujen shorttaus vikaluokan pes"
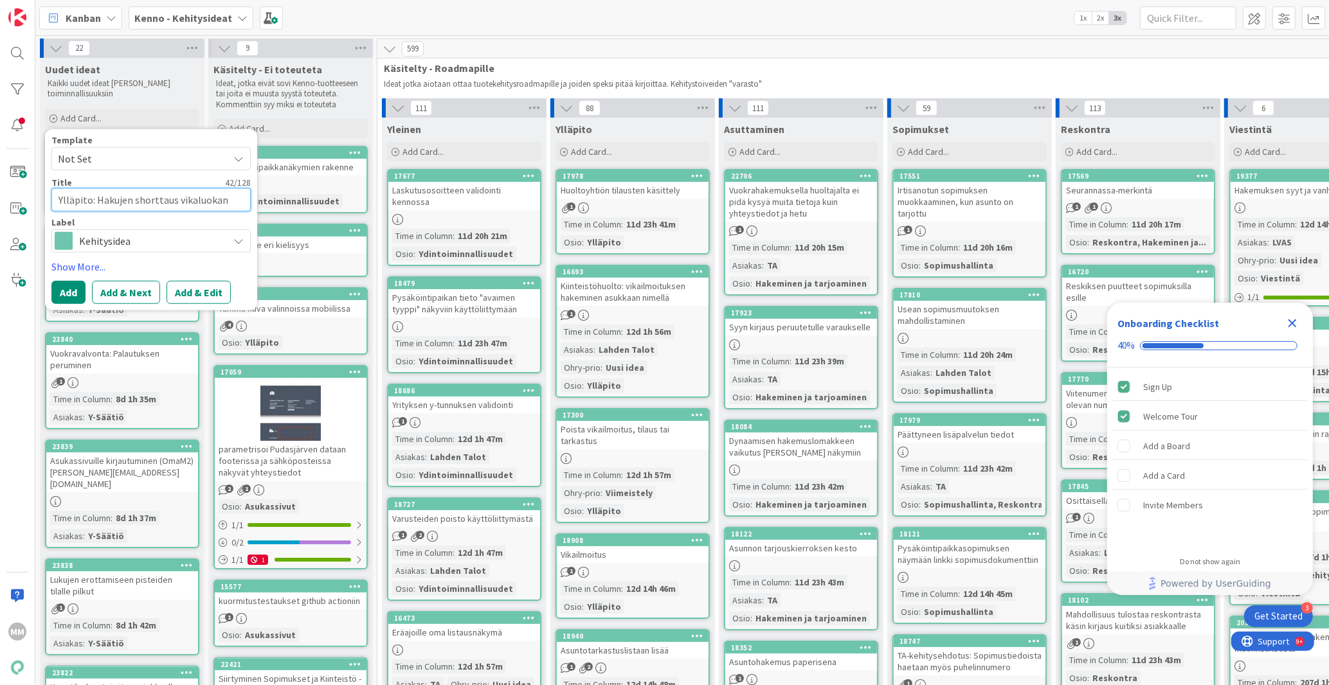
type textarea "x"
type textarea "Ylläpito: Hakujen shorttaus vikaluokan pe"
type textarea "x"
type textarea "Ylläpito: Hakujen shorttaus vikaluokan per"
type textarea "x"
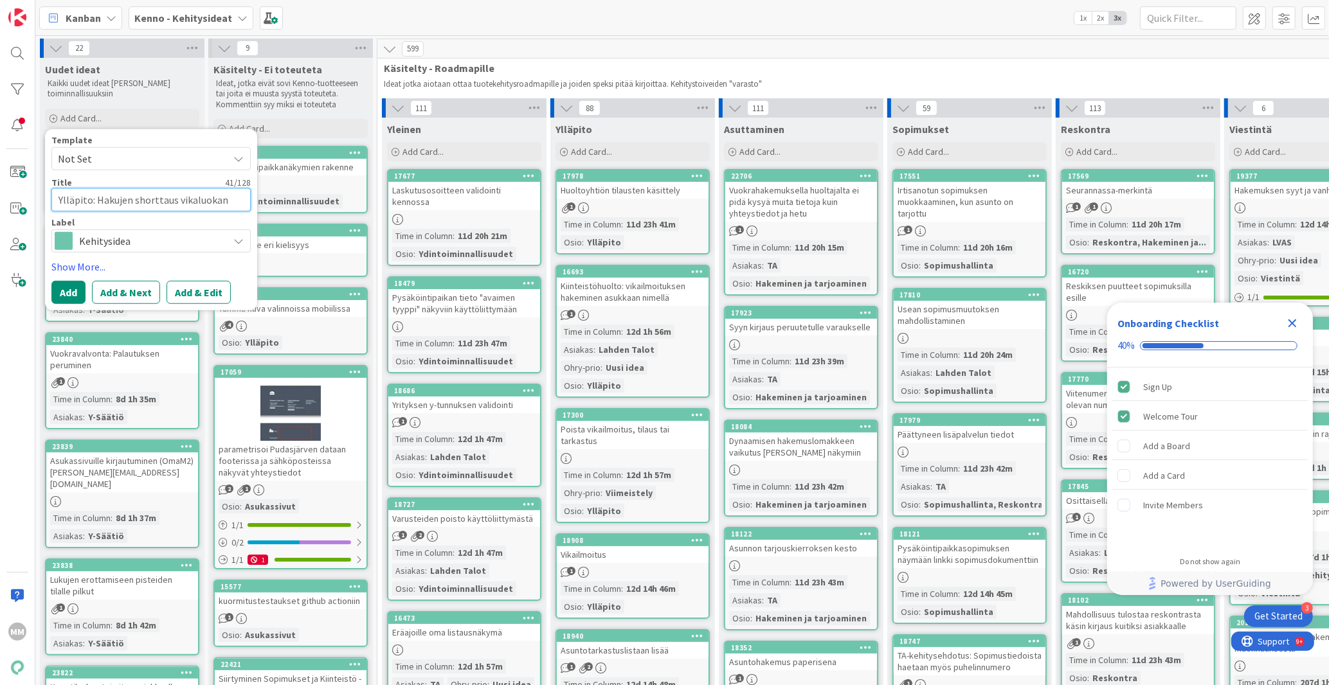
type textarea "Ylläpito: Hakujen shorttaus vikaluokan [GEOGRAPHIC_DATA]"
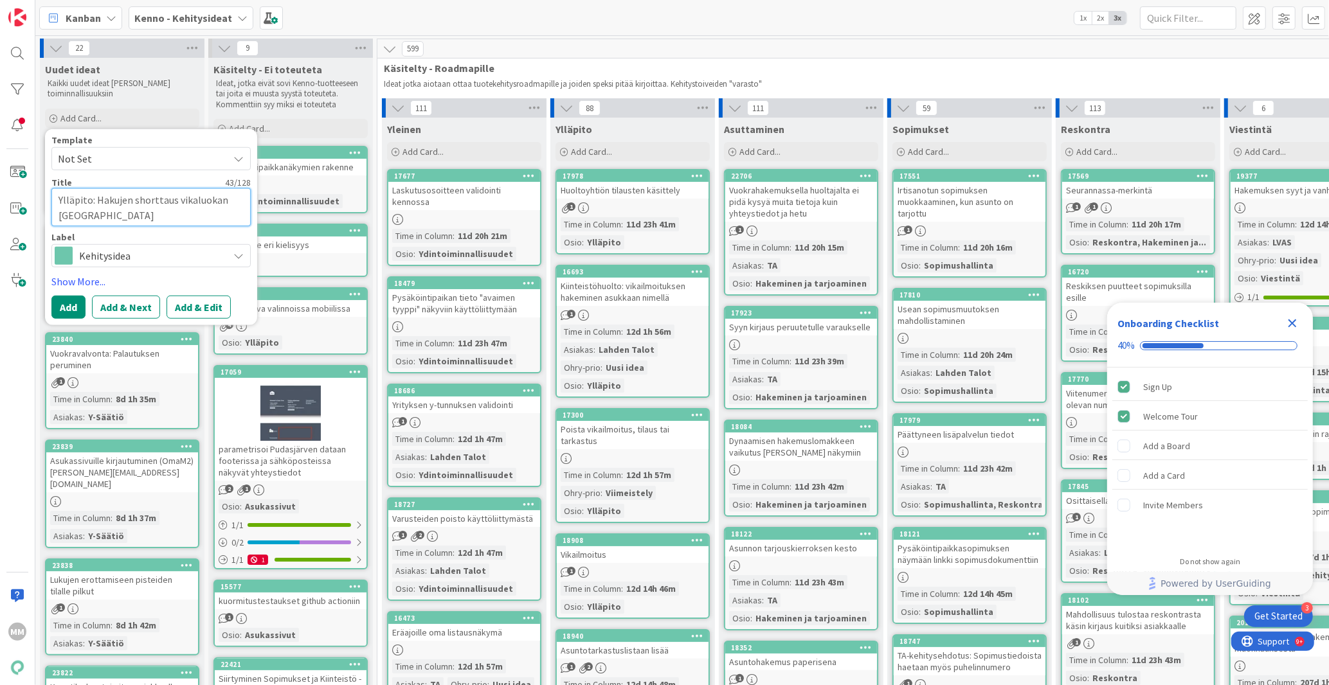
type textarea "x"
type textarea "Ylläpito: Hakujen shorttaus vikaluokan perus"
type textarea "x"
type textarea "Ylläpito: Hakujen shorttaus vikaluokan perust"
type textarea "x"
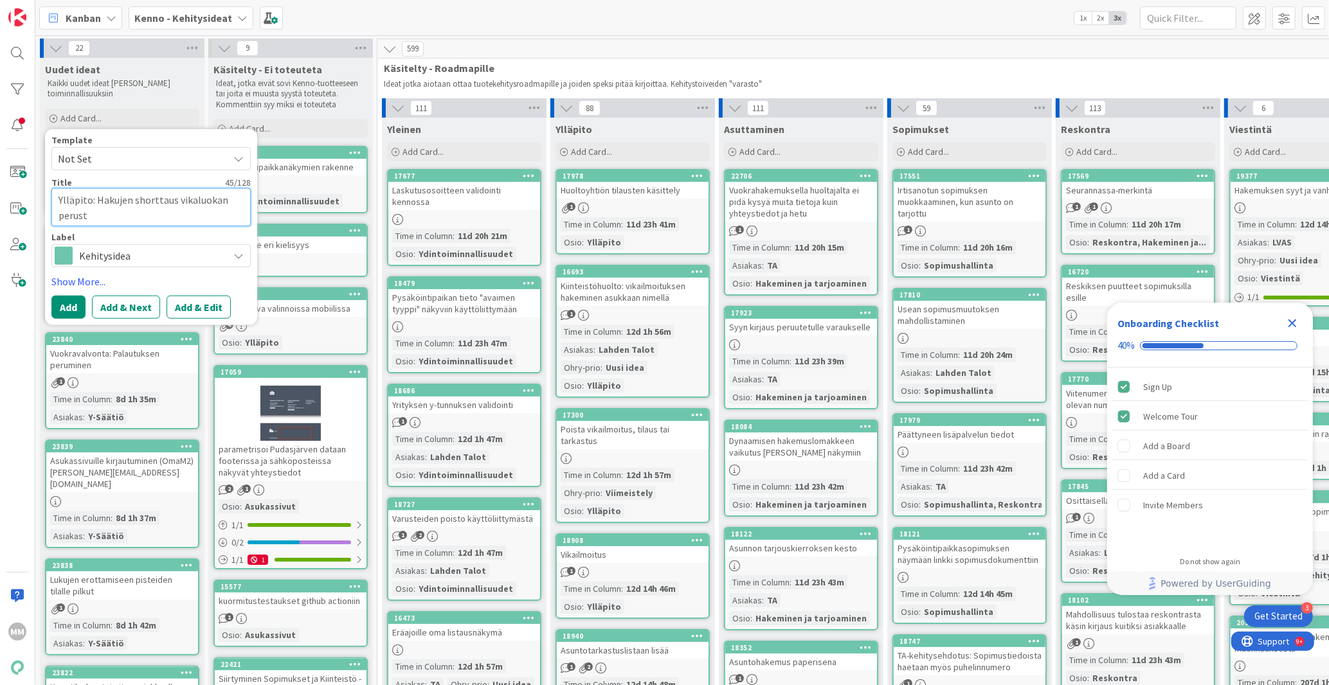
type textarea "Ylläpito: Hakujen shorttaus vikaluokan peruste"
type textarea "x"
type textarea "Ylläpito: Hakujen shorttaus vikaluokan perustee"
type textarea "x"
type textarea "Ylläpito: Hakujen shorttaus vikaluokan perusteel"
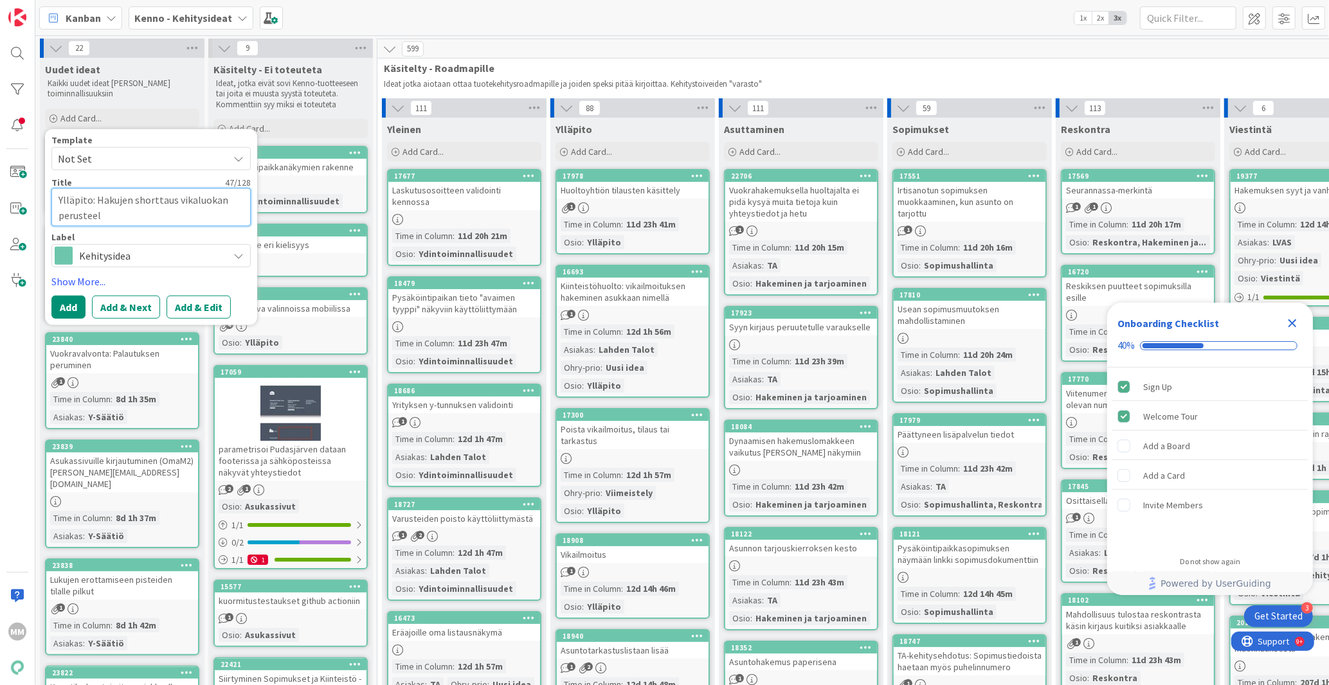
type textarea "x"
type textarea "Ylläpito: Hakujen shorttaus vikaluokan perusteell"
type textarea "x"
type textarea "Ylläpito: Hakujen shorttaus vikaluokan perusteella"
click at [192, 303] on button "Add & Edit" at bounding box center [198, 307] width 64 height 23
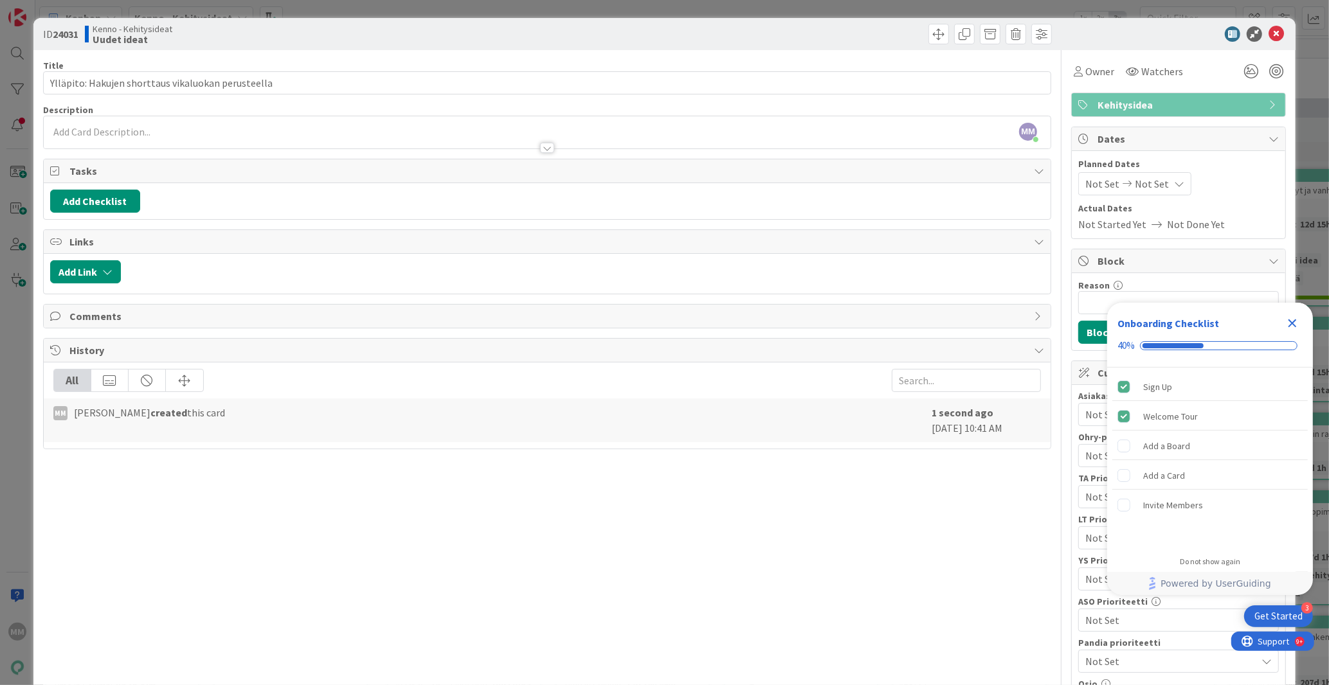
click at [1297, 326] on icon "Close Checklist" at bounding box center [1291, 323] width 15 height 15
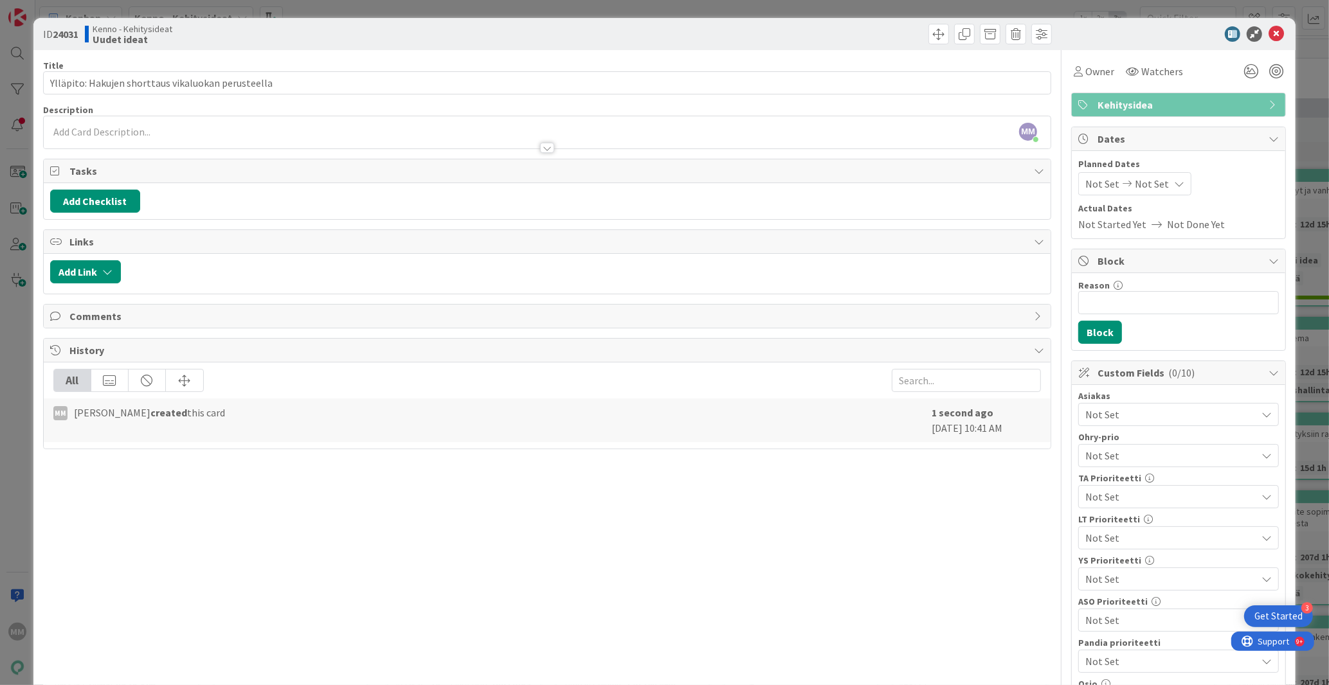
click at [1145, 415] on span "Not Set" at bounding box center [1170, 414] width 171 height 15
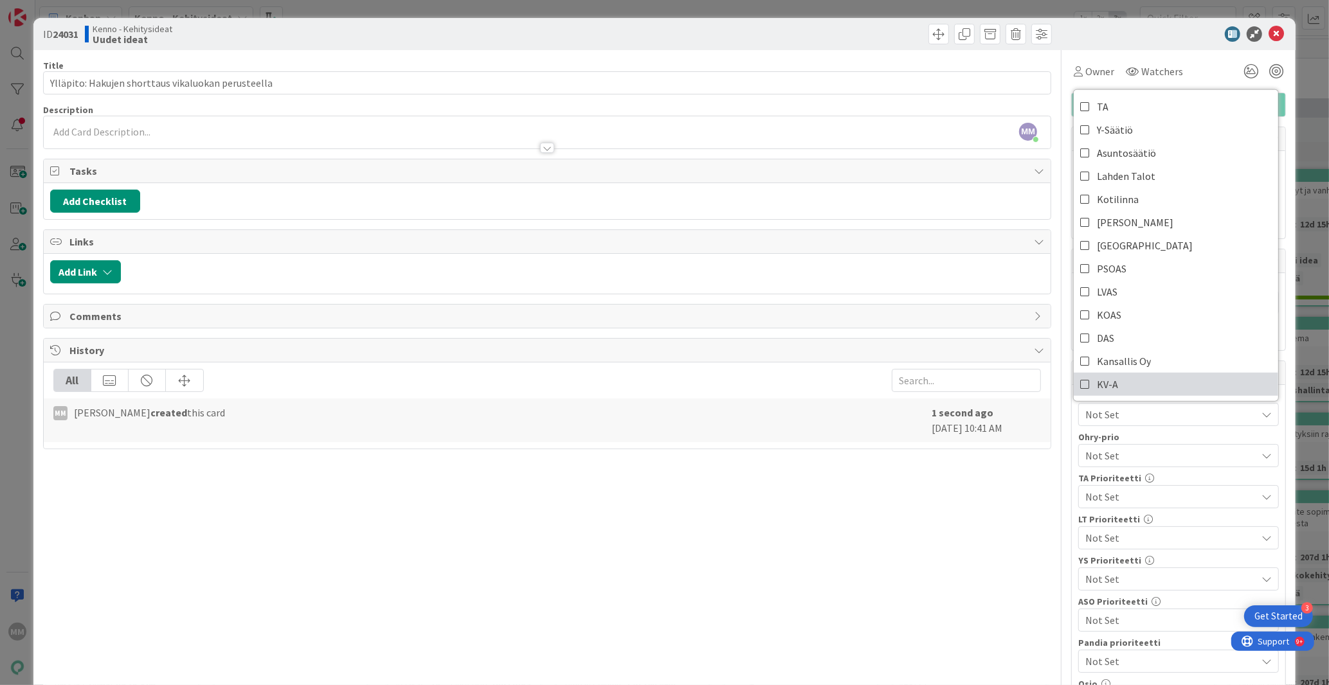
click at [1080, 379] on icon at bounding box center [1085, 384] width 10 height 19
click at [1003, 486] on div "Title 50 / 128 Ylläpito: Hakujen shorttaus vikaluokan perusteella Description M…" at bounding box center [547, 659] width 1009 height 1219
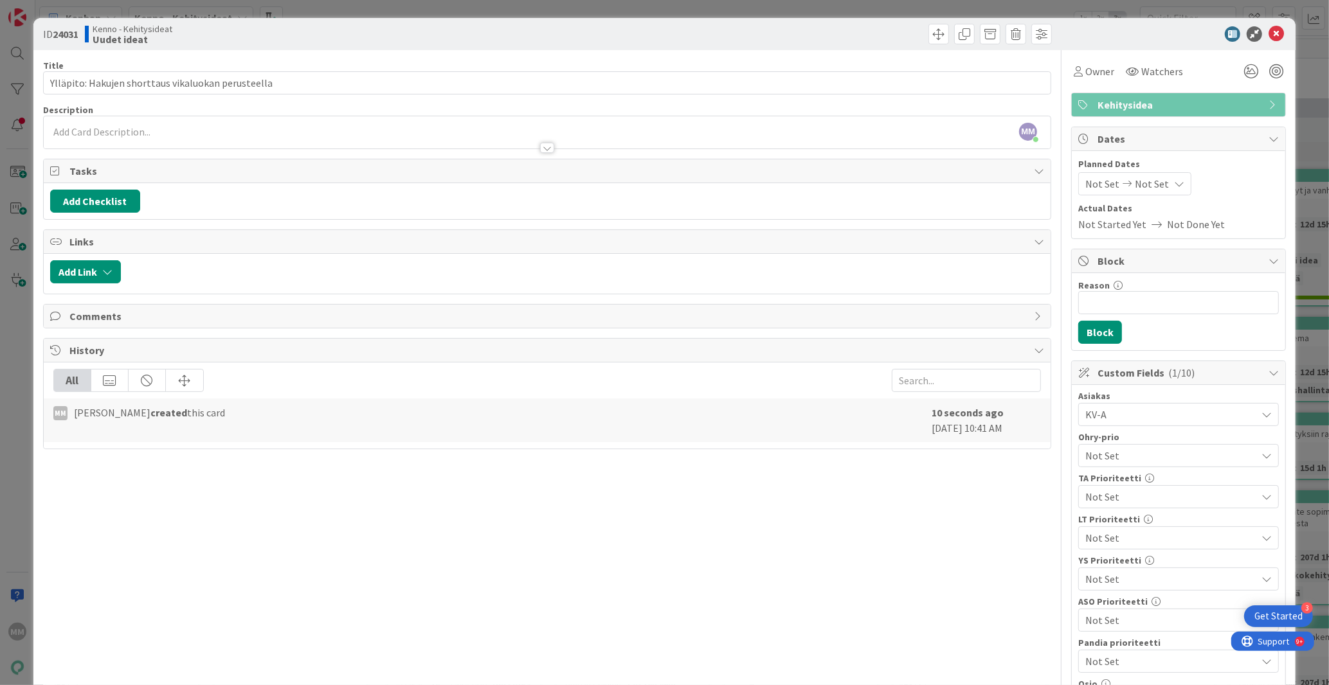
click at [90, 127] on div "MM [PERSON_NAME] just joined" at bounding box center [547, 132] width 1007 height 32
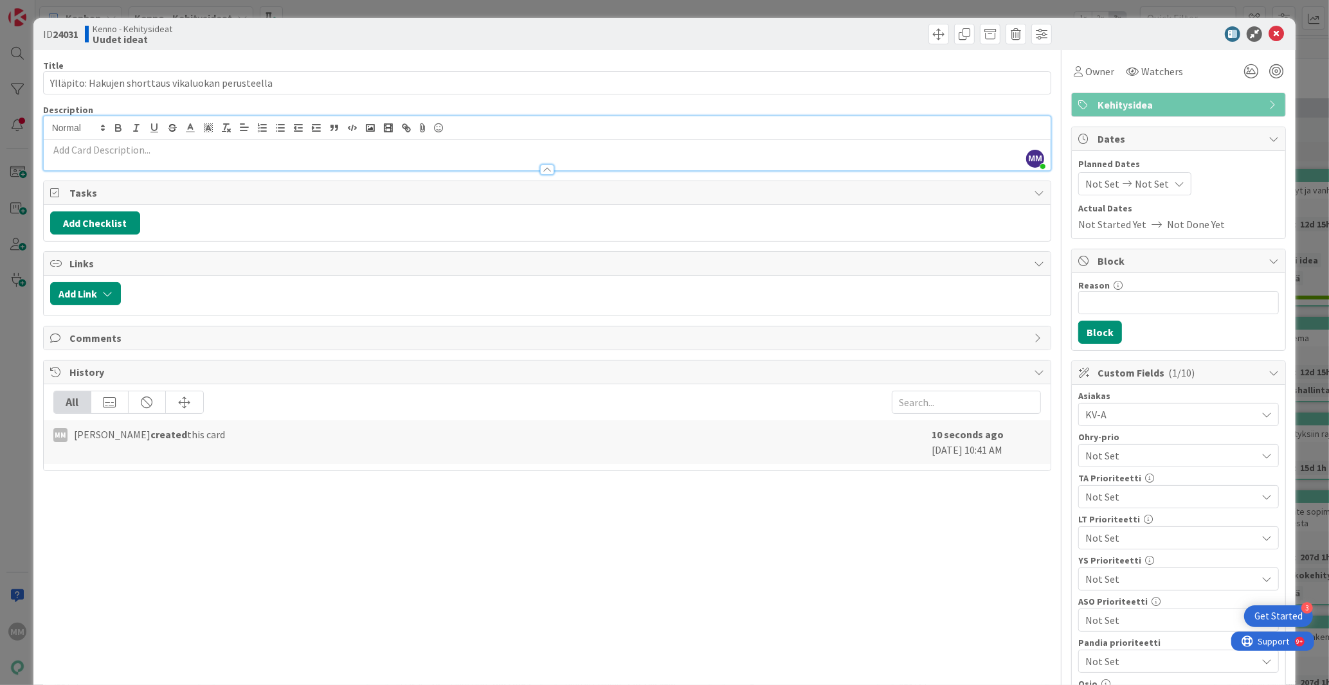
click at [105, 161] on div at bounding box center [547, 163] width 1007 height 13
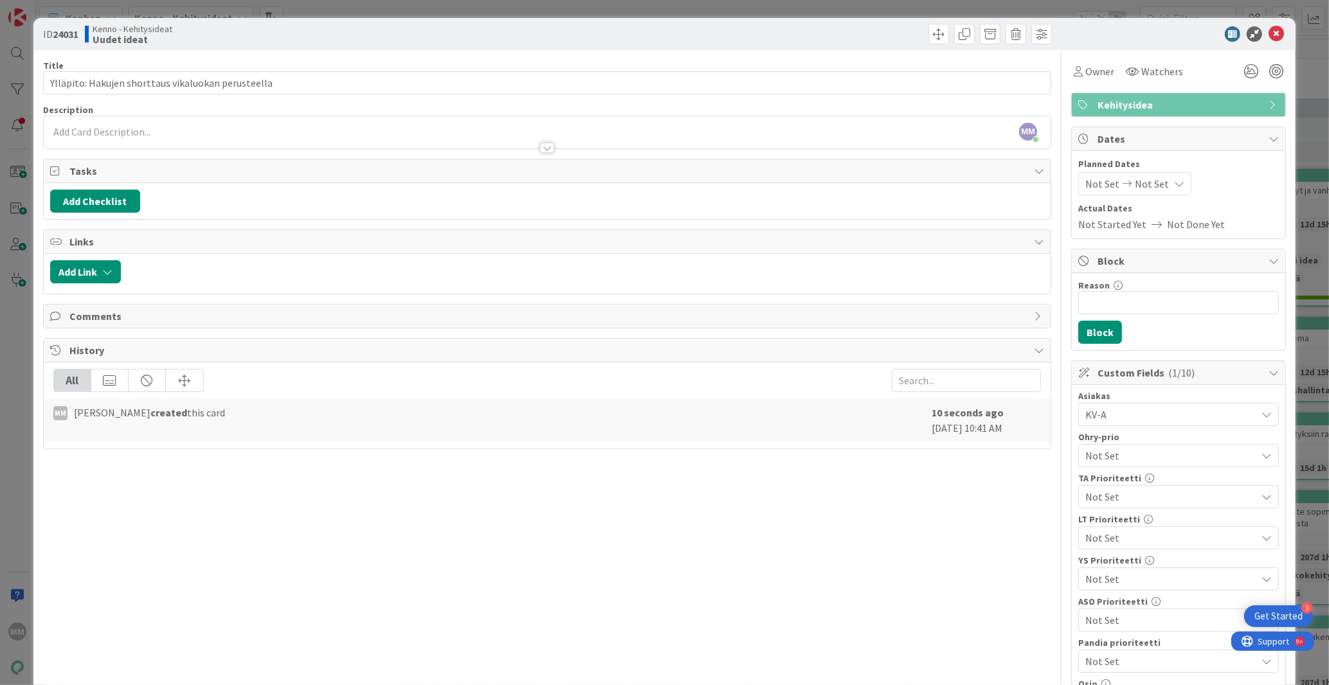
click at [86, 137] on div at bounding box center [547, 141] width 1007 height 13
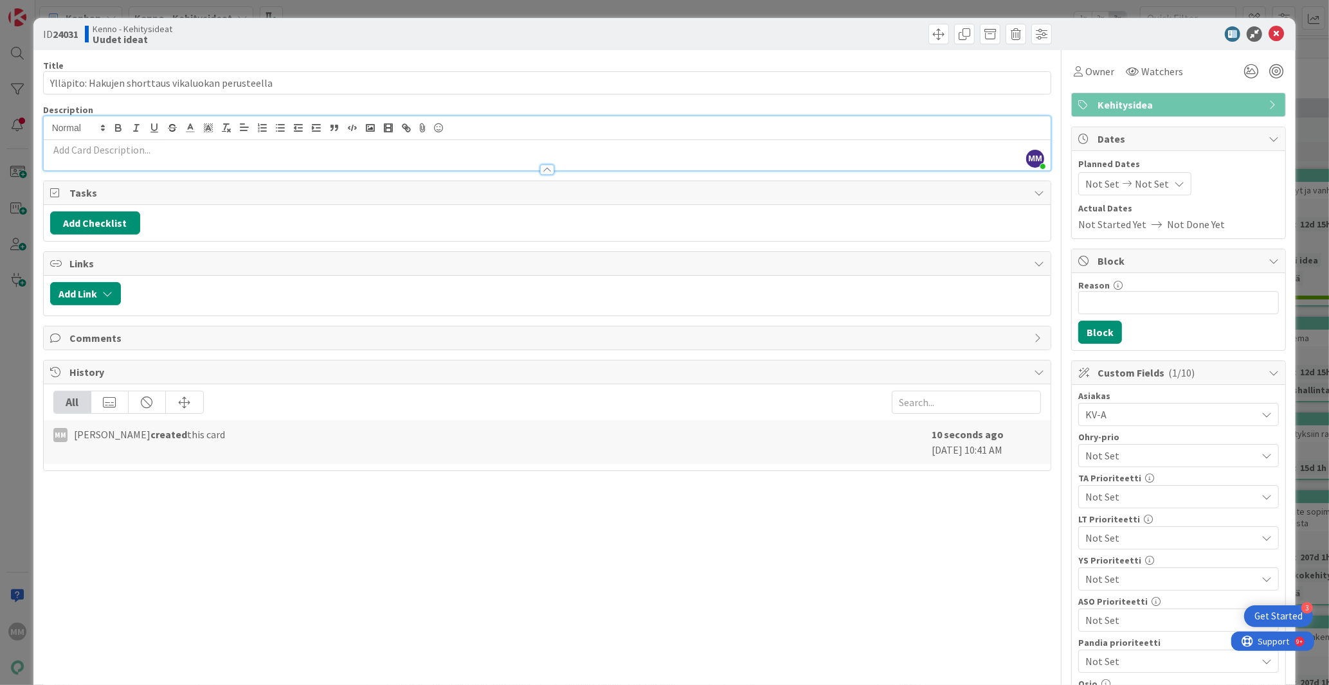
click at [76, 147] on p at bounding box center [547, 150] width 994 height 15
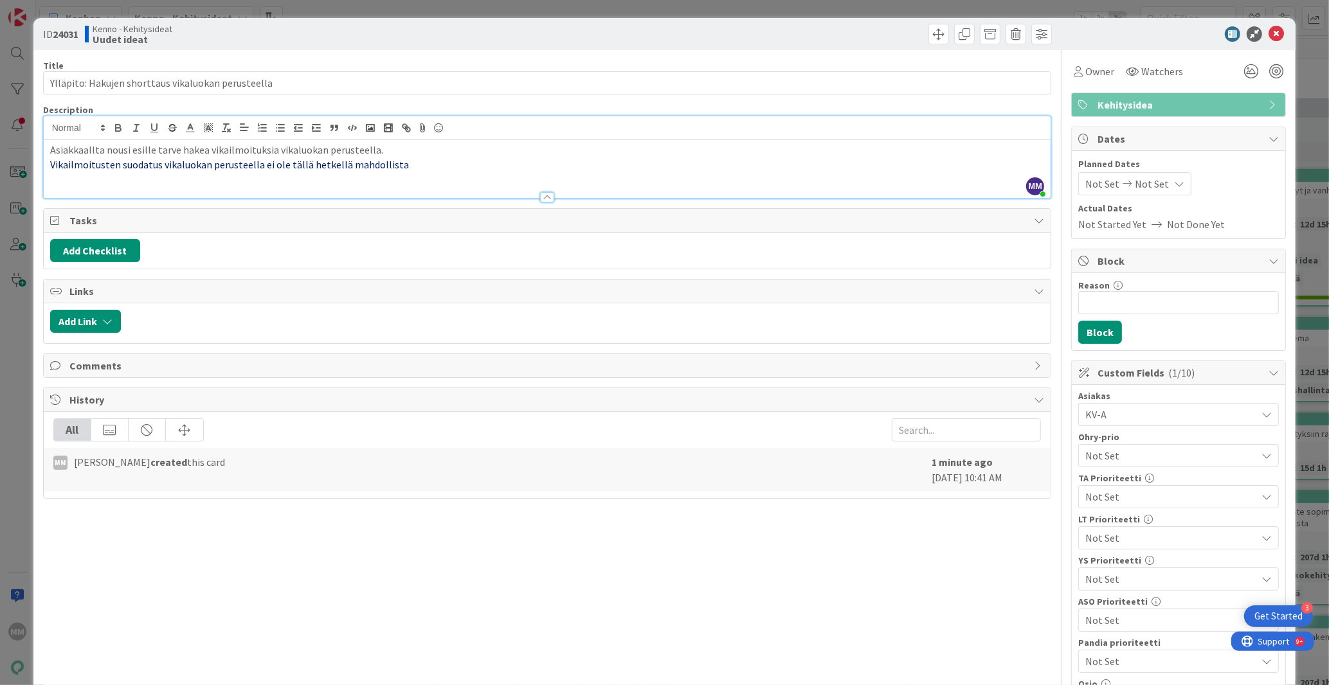
click at [362, 150] on p "Asiakkaallta nousi esille tarve hakea vikailmoituksia vikaluokan perusteella." at bounding box center [547, 150] width 994 height 15
drag, startPoint x: 401, startPoint y: 162, endPoint x: 49, endPoint y: 174, distance: 351.8
click at [49, 174] on div "Asiakkaallta nousi esille tarve hakea vikailmoituksia vikaluokan perusteella. V…" at bounding box center [547, 169] width 1007 height 58
click at [206, 152] on p "Asiakkaallta nousi esille tarve hakea vikailmoituksia vikaluokan perusteella." at bounding box center [547, 150] width 994 height 15
drag, startPoint x: 207, startPoint y: 151, endPoint x: 187, endPoint y: 152, distance: 19.9
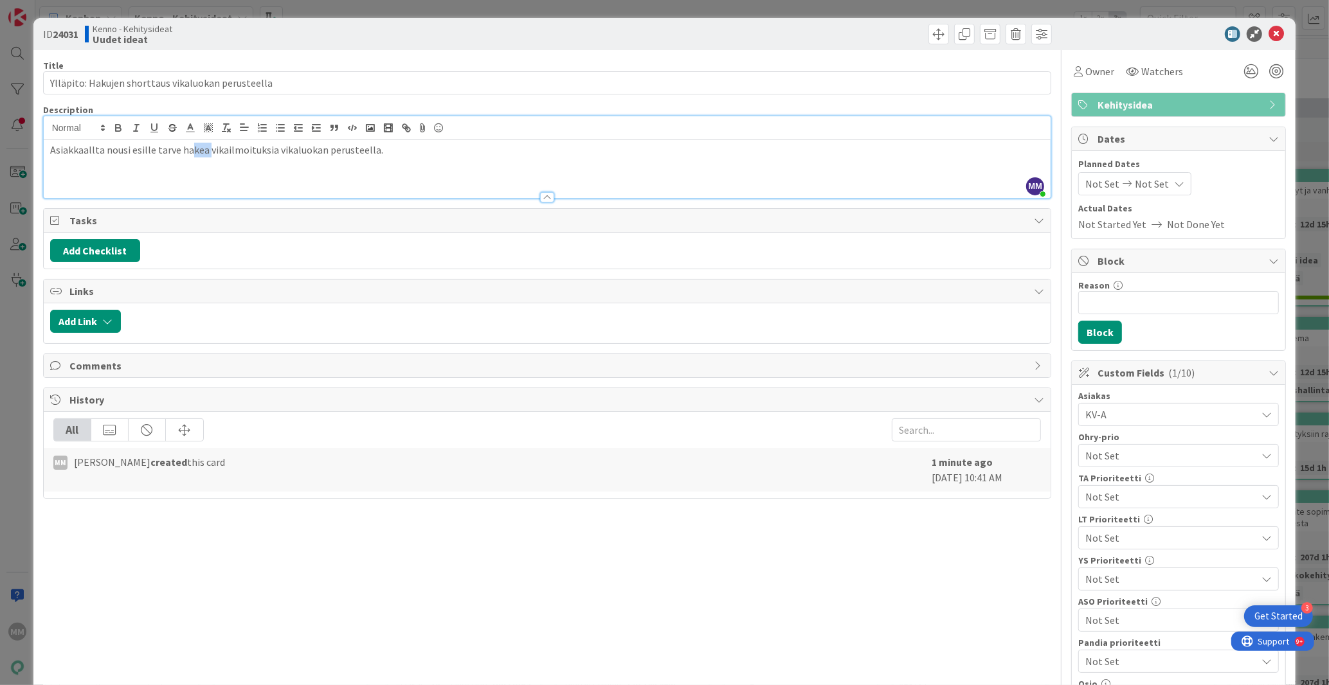
click at [187, 152] on p "Asiakkaallta nousi esille tarve hakea vikailmoituksia vikaluokan perusteella." at bounding box center [547, 150] width 994 height 15
click at [96, 153] on p "Asiakkaallta nousi esille tarve haussa suodattaa vikailmoituksia vikaluokan per…" at bounding box center [547, 150] width 994 height 15
click at [92, 150] on p "Asiakkaallta nousi esille tarve haussa suodattaa vikailmoituksia vikaluokan per…" at bounding box center [547, 150] width 994 height 15
drag, startPoint x: 152, startPoint y: 147, endPoint x: 127, endPoint y: 154, distance: 26.0
click at [127, 154] on p "Asiakkaalta nousi esille tarve haussa suodattaa vikailmoituksia vikaluokan peru…" at bounding box center [547, 150] width 994 height 15
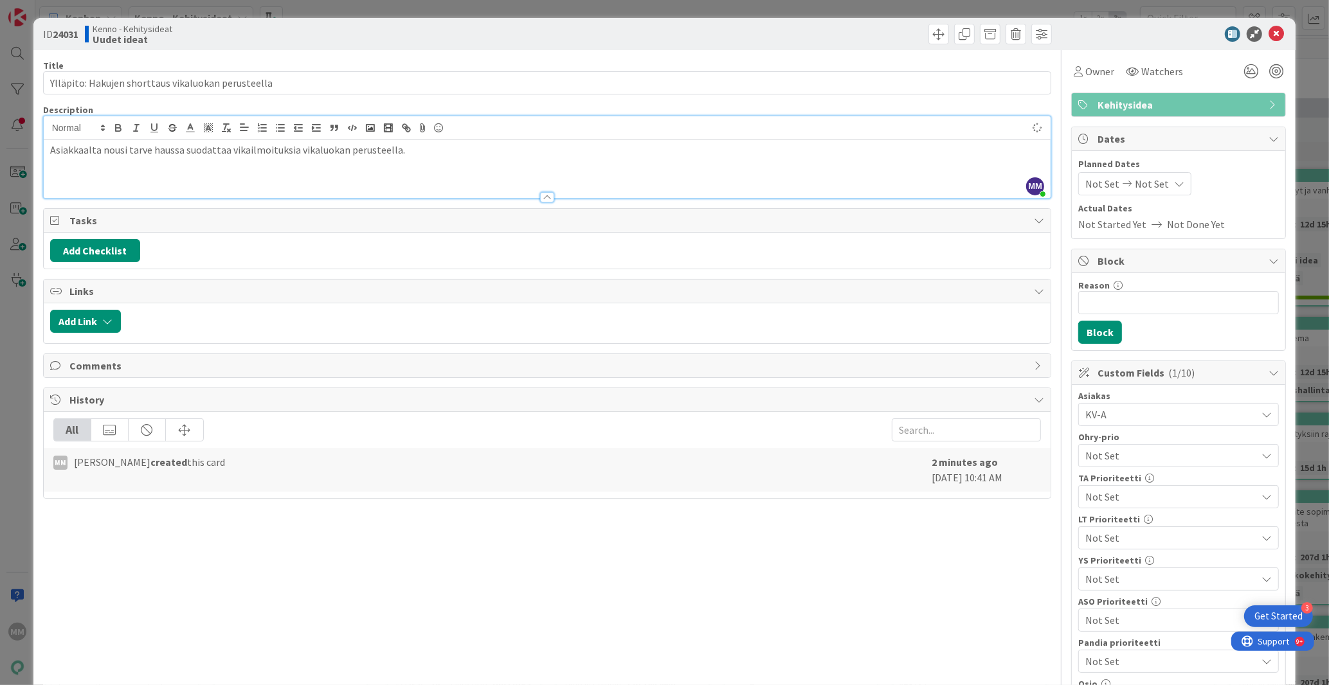
click at [422, 152] on p "Asiakkaalta nousi tarve haussa suodattaa vikailmoituksia vikaluokan perusteella." at bounding box center [547, 150] width 994 height 15
drag, startPoint x: 211, startPoint y: 164, endPoint x: 146, endPoint y: 165, distance: 64.9
click at [146, 165] on p "Tämä on mahdollista tarkastuksissa." at bounding box center [547, 164] width 994 height 15
click at [141, 164] on p "Tämä on mahdollista tilauksissa" at bounding box center [547, 164] width 994 height 15
click at [210, 169] on p "Tämä on mahdollista tilauksissa" at bounding box center [547, 164] width 994 height 15
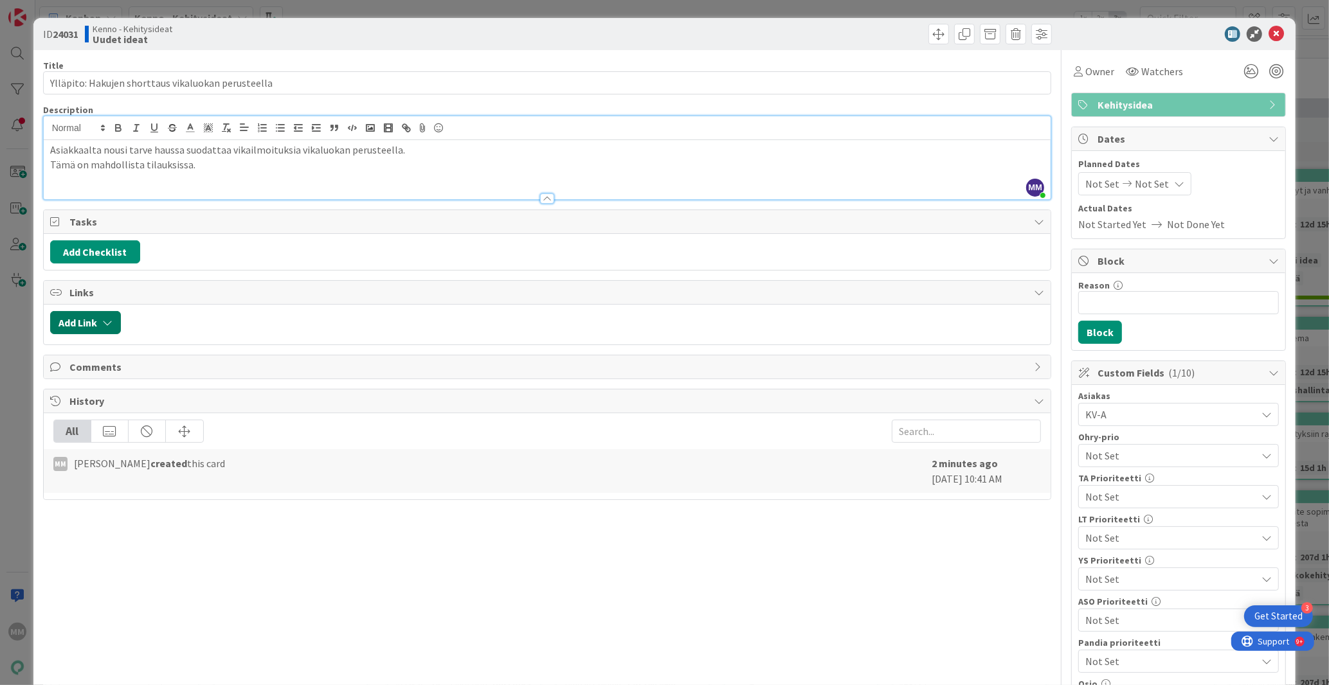
click at [112, 325] on icon "button" at bounding box center [107, 323] width 10 height 10
click at [148, 400] on span "Current Board" at bounding box center [136, 402] width 144 height 18
click at [199, 313] on div at bounding box center [585, 322] width 917 height 23
click at [156, 515] on div "Title 50 / 128 Ylläpito: Hakujen shorttaus vikaluokan perusteella Description M…" at bounding box center [547, 659] width 1009 height 1219
click at [93, 319] on button "Add Link" at bounding box center [85, 322] width 71 height 23
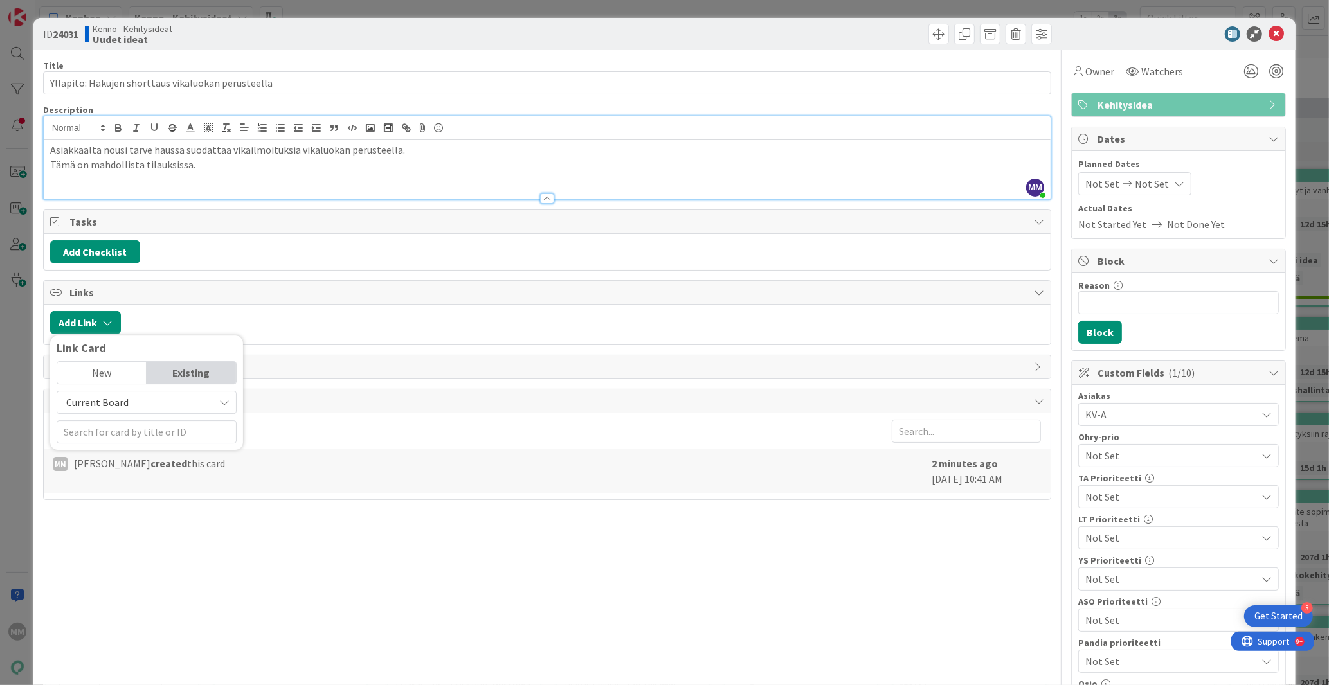
click at [105, 373] on div "New" at bounding box center [101, 373] width 89 height 22
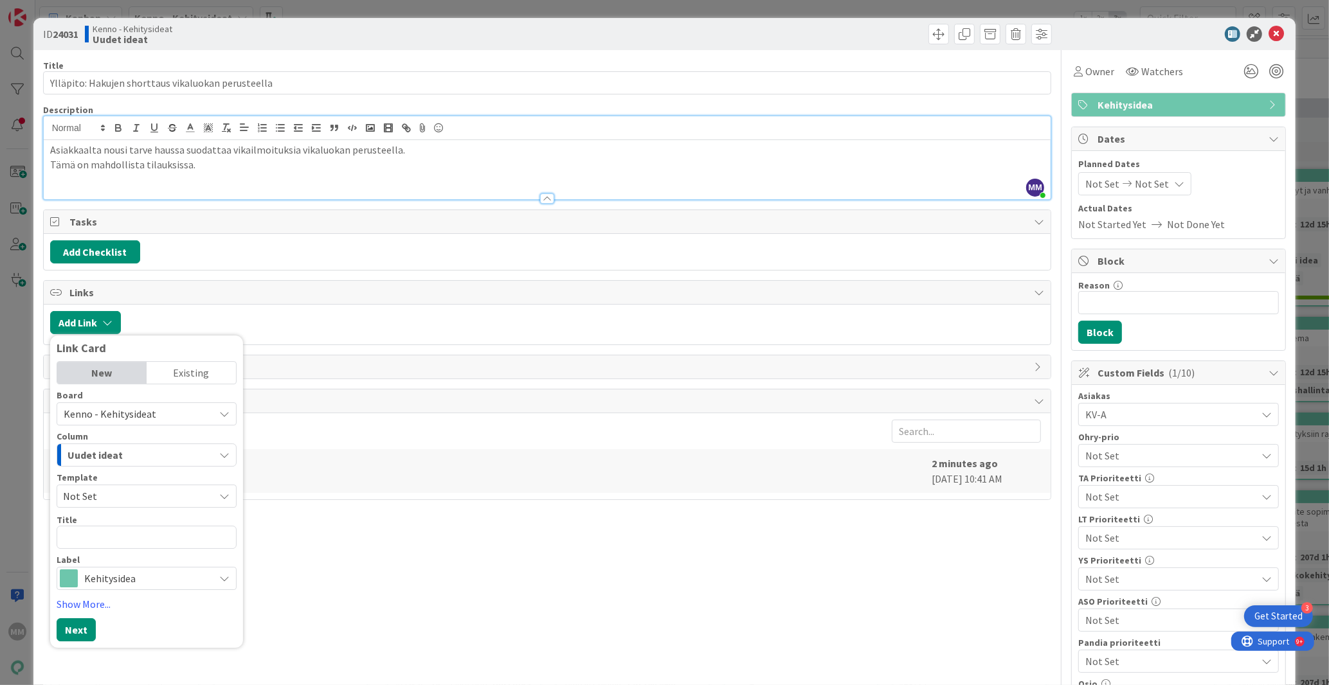
click at [202, 410] on span "Kenno - Kehitysideat" at bounding box center [136, 414] width 144 height 18
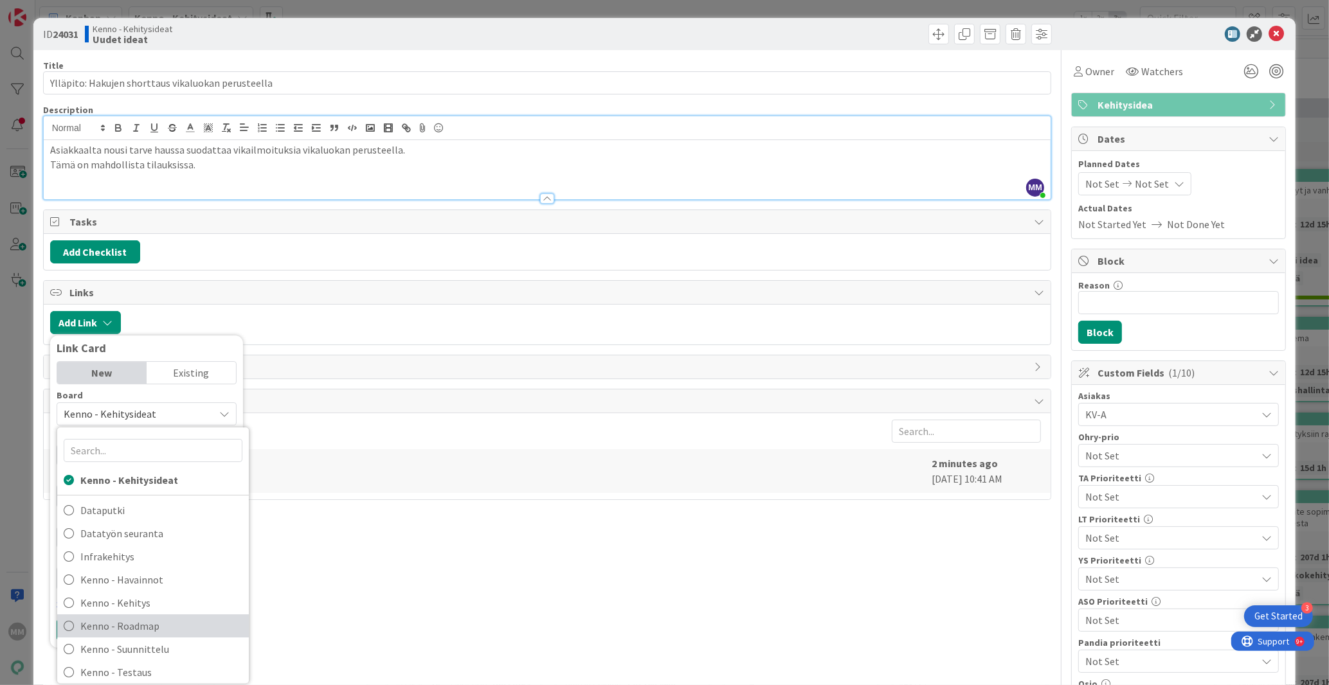
click at [96, 624] on span "Kenno - Roadmap" at bounding box center [161, 626] width 162 height 19
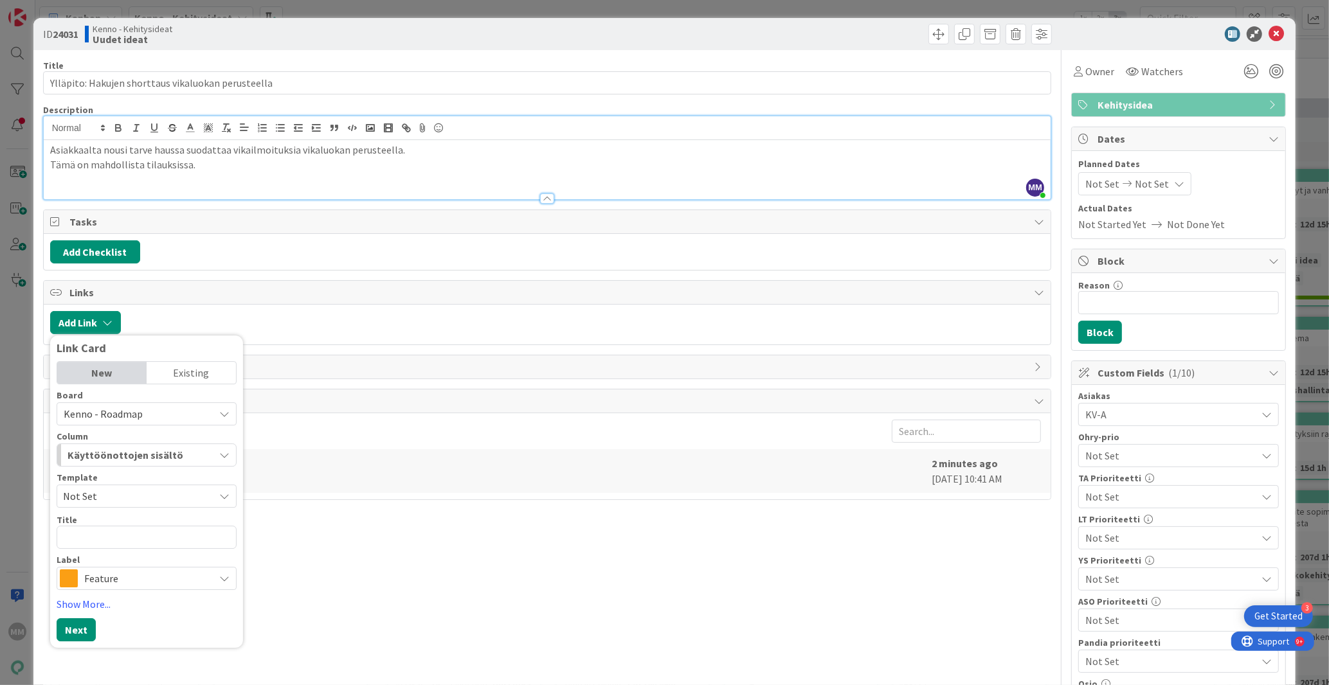
click at [362, 413] on div "All MM [PERSON_NAME] created this card 2 minutes ago [DATE] 10:41 AM" at bounding box center [547, 456] width 1007 height 86
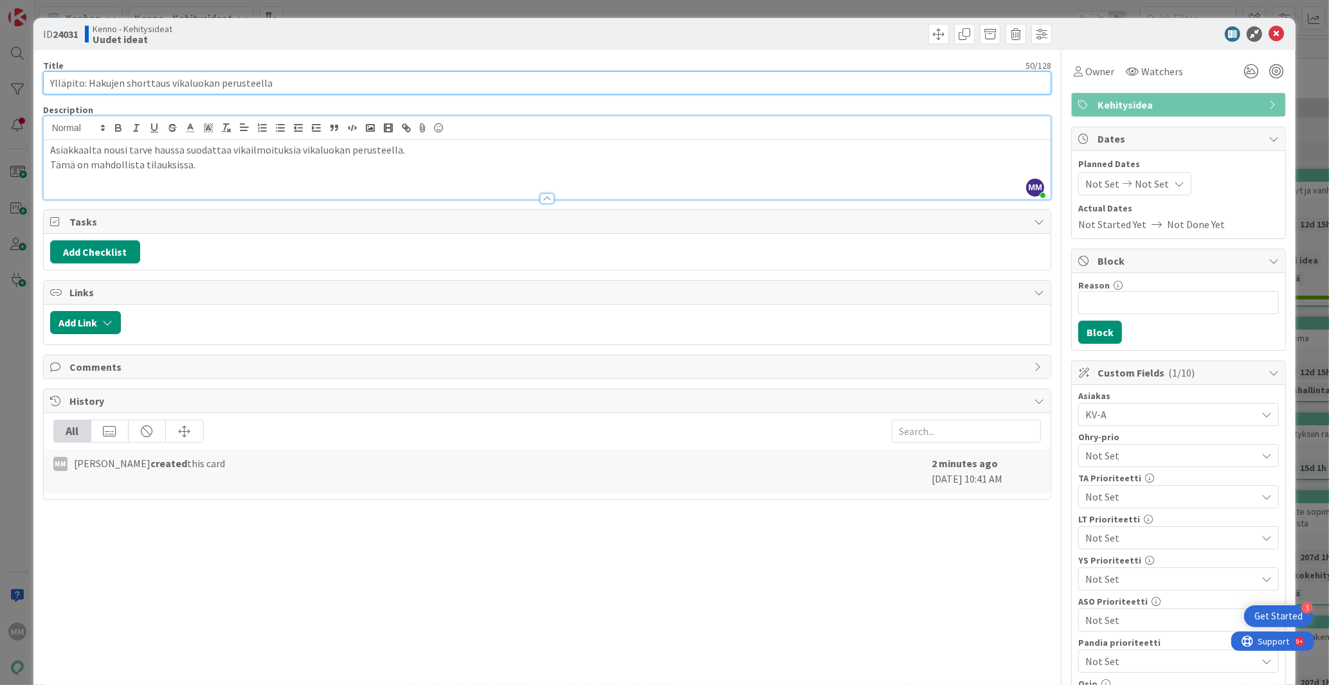
click at [87, 81] on input "Ylläpito: Hakujen shorttaus vikaluokan perusteella" at bounding box center [547, 82] width 1009 height 23
click at [159, 83] on input "Ylläpito: Vikoilmoitusten Hakujen shorttaus vikaluokan perusteella" at bounding box center [547, 82] width 1009 height 23
click at [229, 82] on input "Ylläpito: Vikoilmoitusten hakujen shorttaus vikaluokan perusteella" at bounding box center [547, 82] width 1009 height 23
drag, startPoint x: 233, startPoint y: 82, endPoint x: 196, endPoint y: 87, distance: 37.0
click at [196, 87] on input "Ylläpito: Vikoilmoitusten hakujen shorttaus vikaluokan perusteella" at bounding box center [547, 82] width 1009 height 23
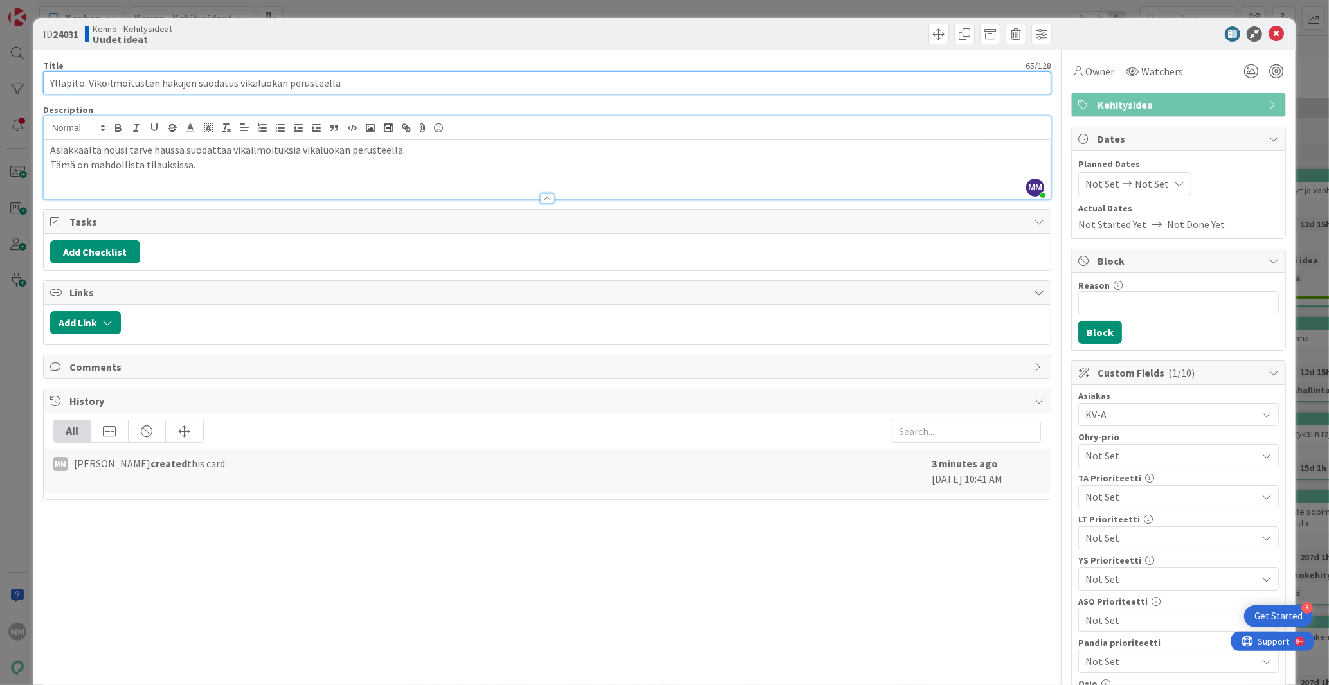
drag, startPoint x: 189, startPoint y: 81, endPoint x: 168, endPoint y: 84, distance: 20.7
click at [168, 84] on input "Ylläpito: Vikoilmoitusten hakujen suodatus vikaluokan perusteella" at bounding box center [547, 82] width 1009 height 23
type input "Ylläpito: Vikoilmoitusten haussa suodatus vikaluokan perusteella"
click at [226, 546] on div "Title 64 / 128 Ylläpito: Vikoilmoitusten haussa suodatus vikaluokan perusteella…" at bounding box center [547, 659] width 1009 height 1219
click at [210, 163] on p "Tämä on mahdollista tilauksissa." at bounding box center [547, 164] width 994 height 15
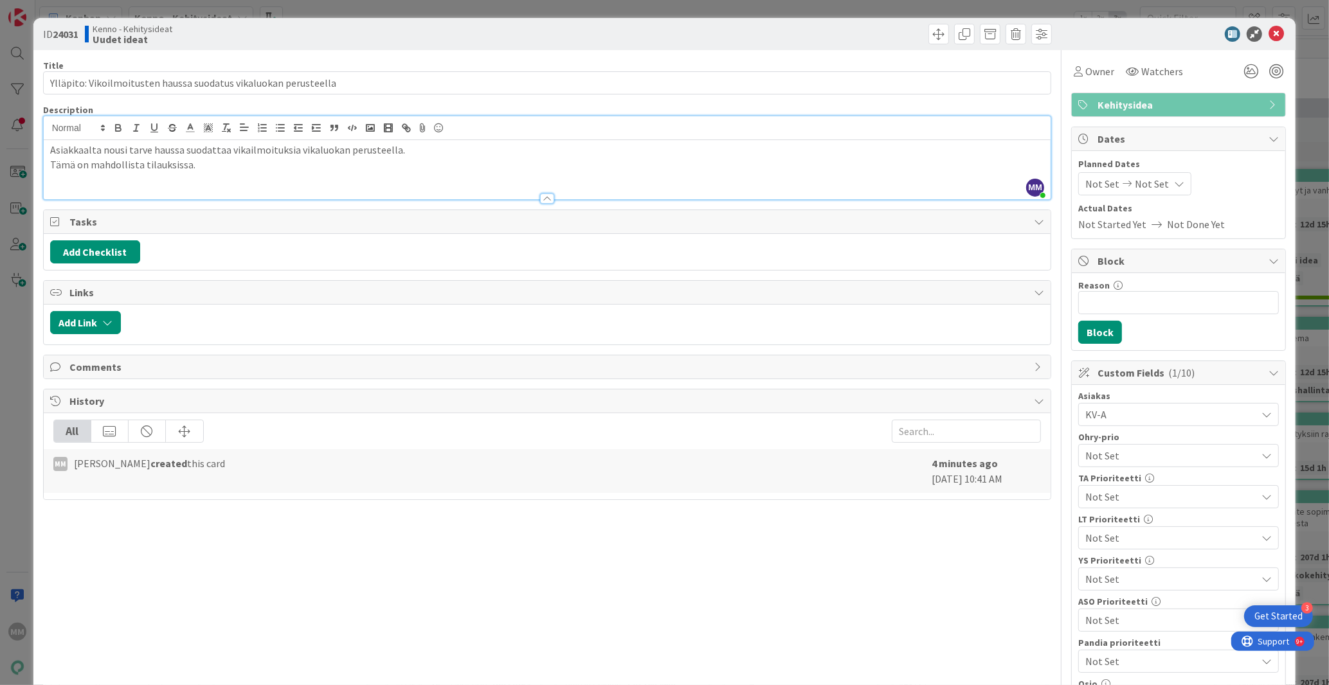
click at [303, 541] on div "Title 64 / 128 Ylläpito: Vikoilmoitusten haussa suodatus vikaluokan perusteella…" at bounding box center [547, 659] width 1009 height 1219
click at [78, 31] on b "24031" at bounding box center [66, 34] width 26 height 13
drag, startPoint x: 80, startPoint y: 31, endPoint x: 37, endPoint y: 32, distance: 42.4
click at [37, 32] on div "ID 24031 Kenno - Kehitysideat Uudet ideat" at bounding box center [664, 34] width 1262 height 32
copy span "ID 24031"
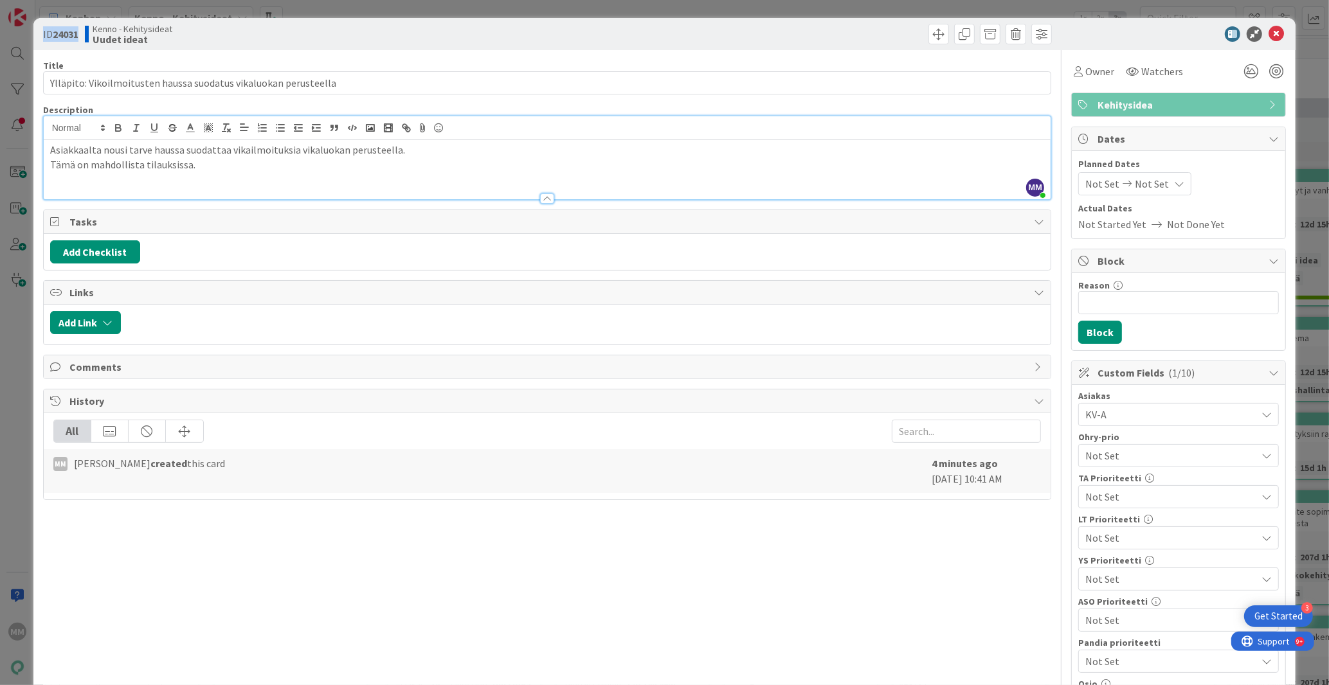
click at [183, 607] on div "Title 64 / 128 Ylläpito: Vikoilmoitusten haussa suodatus vikaluokan perusteella…" at bounding box center [547, 659] width 1009 height 1219
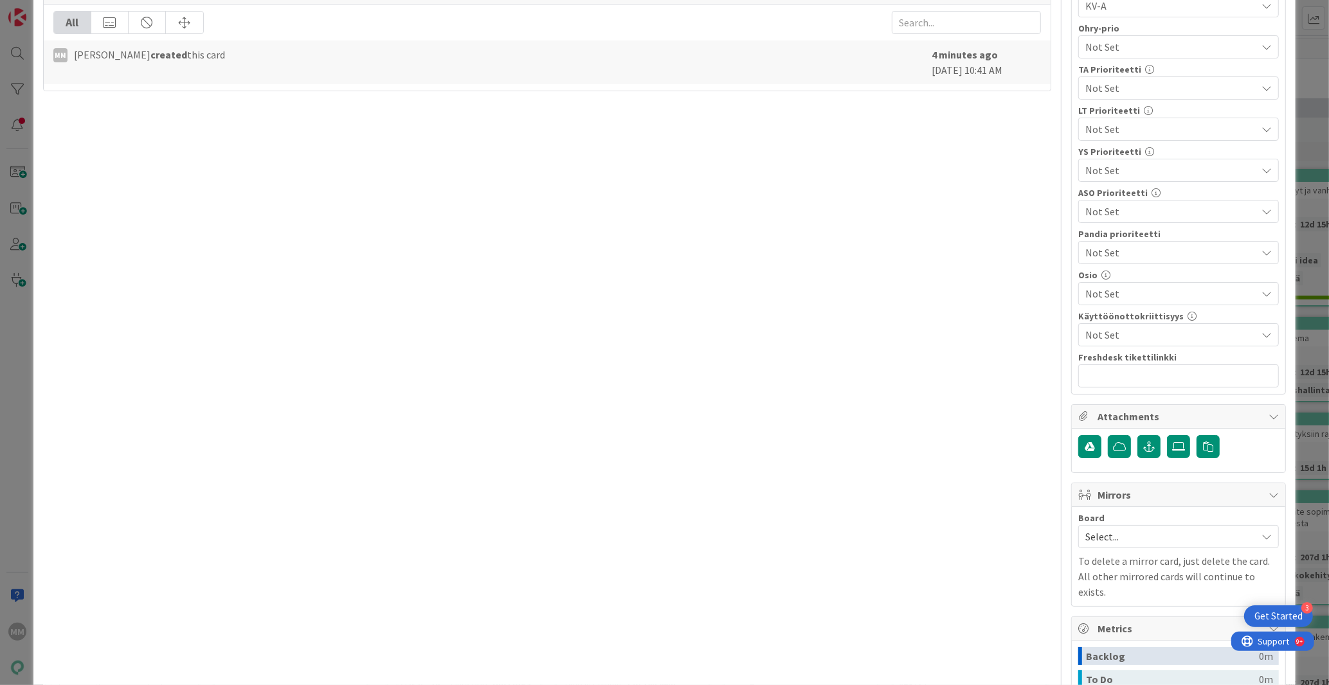
scroll to position [350, 0]
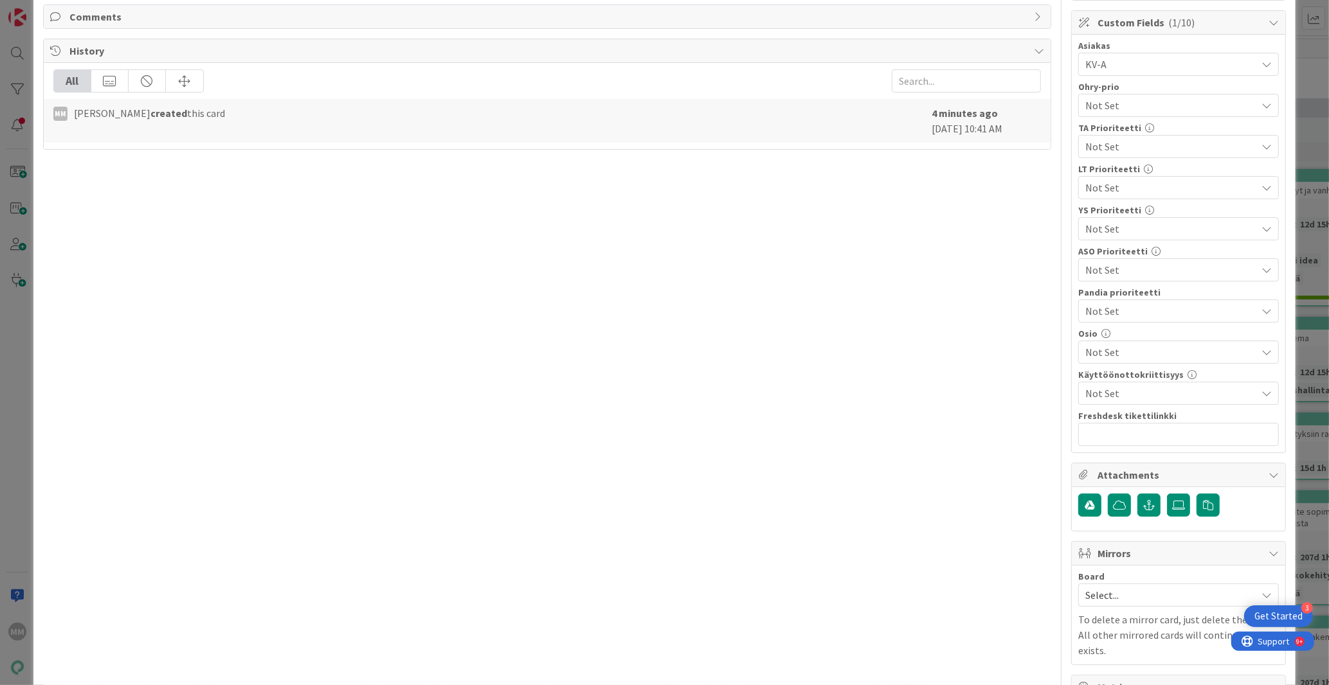
click at [1174, 348] on span "Not Set" at bounding box center [1170, 352] width 171 height 15
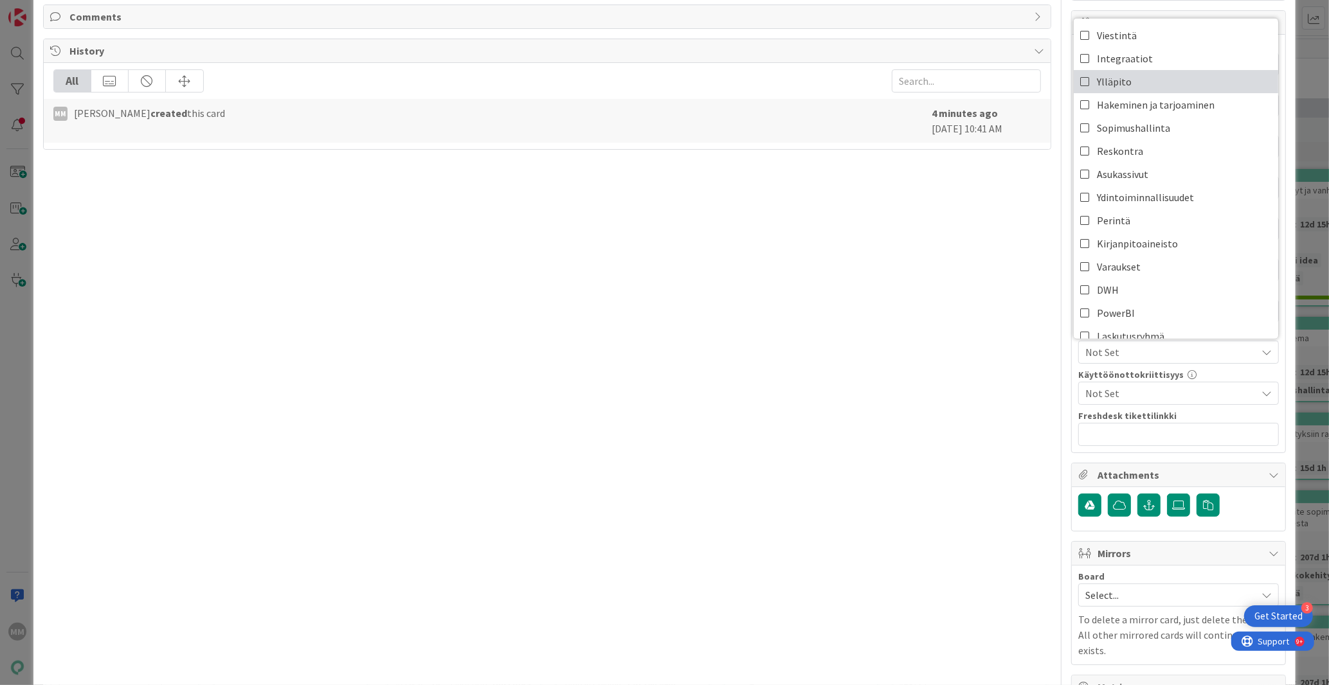
click at [1080, 83] on icon at bounding box center [1085, 81] width 10 height 19
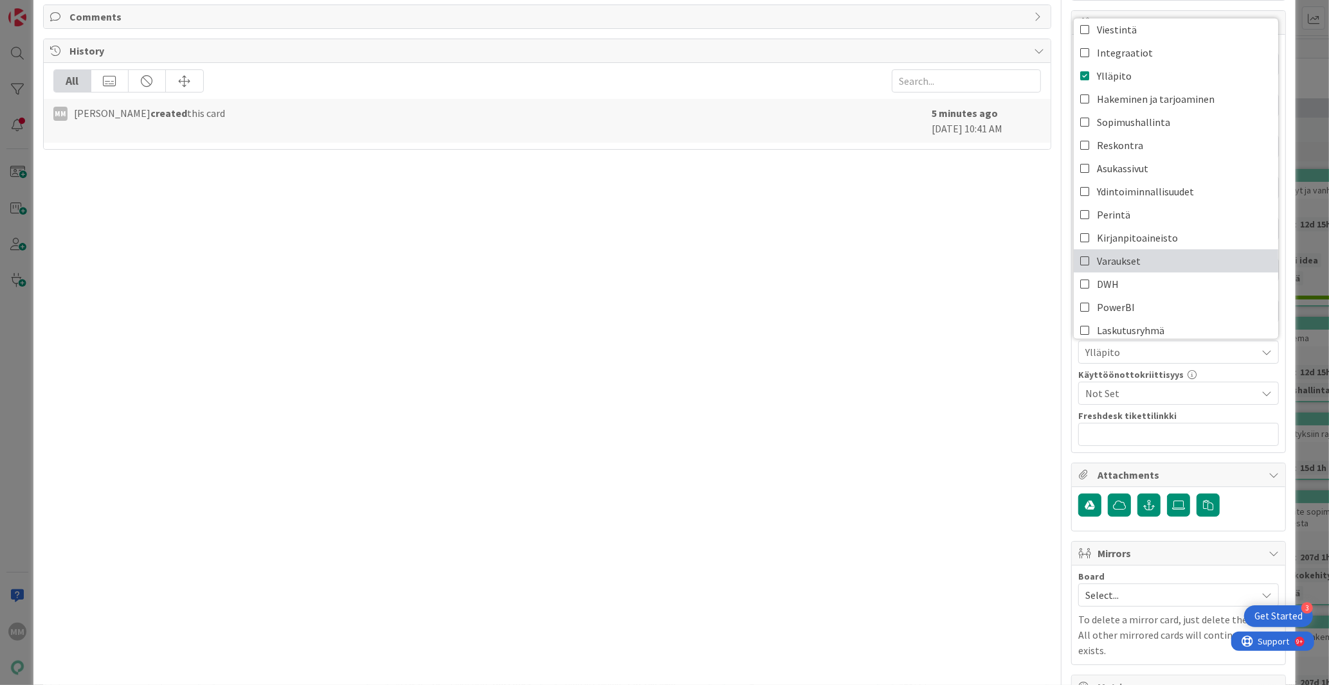
scroll to position [0, 0]
click at [933, 334] on div "Title 64 / 128 Ylläpito: Vikoilmoitusten haussa suodatus vikaluokan perusteella…" at bounding box center [547, 309] width 1009 height 1219
